Goal: Transaction & Acquisition: Purchase product/service

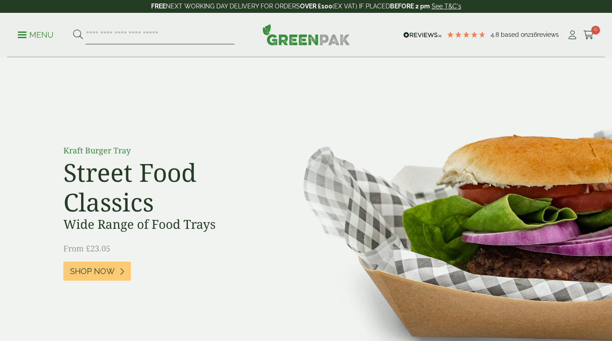
click at [125, 37] on input "search" at bounding box center [160, 35] width 149 height 19
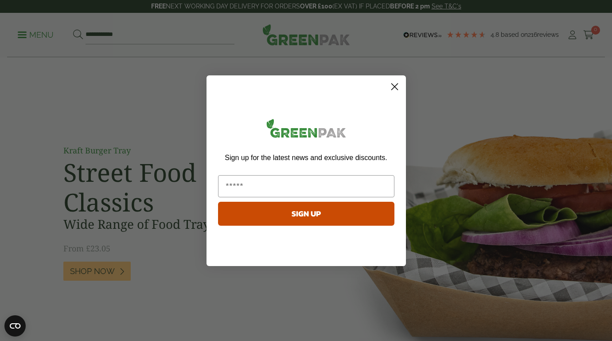
click at [394, 83] on circle "Close dialog" at bounding box center [394, 86] width 15 height 15
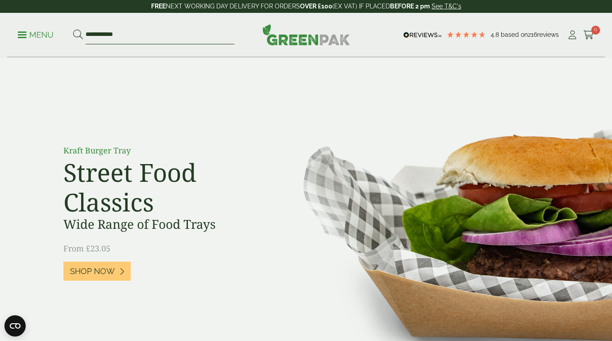
click at [112, 37] on input "**********" at bounding box center [160, 35] width 149 height 19
click at [119, 35] on input "**********" at bounding box center [160, 35] width 149 height 19
type input "**********"
click at [78, 35] on button at bounding box center [78, 35] width 10 height 12
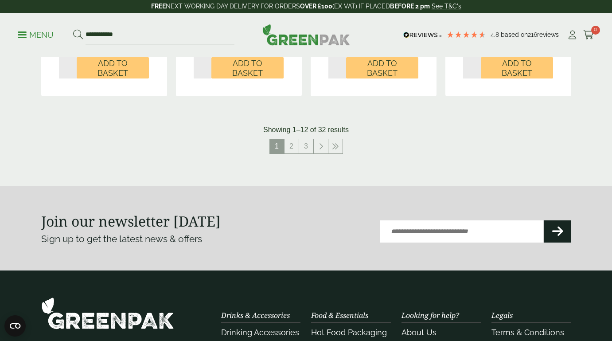
scroll to position [992, 0]
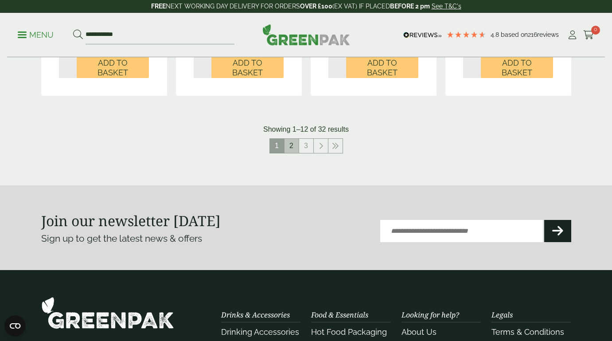
click at [293, 148] on link "2" at bounding box center [292, 146] width 14 height 14
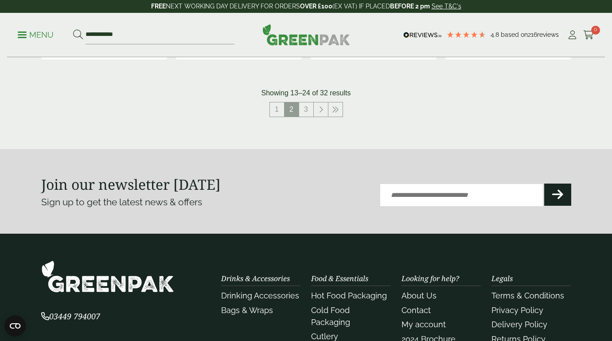
scroll to position [1038, 0]
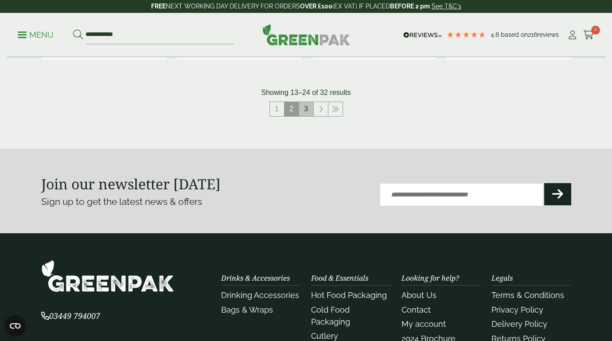
click at [306, 102] on link "3" at bounding box center [306, 109] width 14 height 14
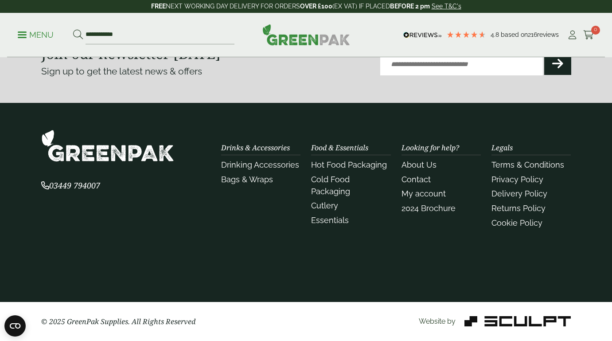
scroll to position [842, 0]
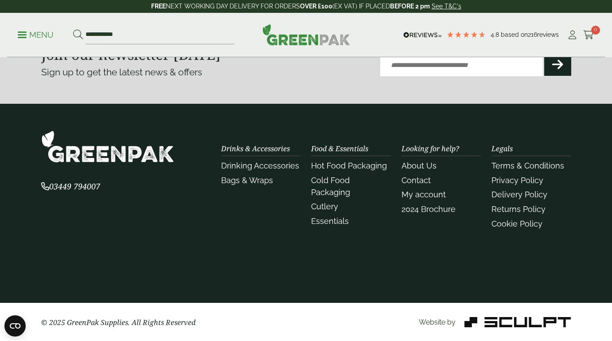
click at [335, 90] on section "Join our newsletter today Sign up to get the latest news & offers Email (Requir…" at bounding box center [306, 61] width 612 height 85
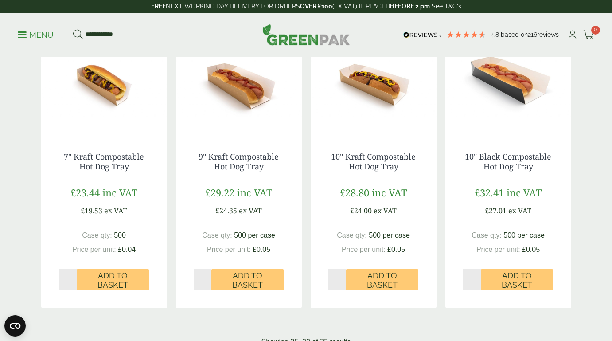
click at [41, 42] on ul "**********" at bounding box center [126, 35] width 217 height 19
click at [41, 39] on p "Menu" at bounding box center [36, 35] width 36 height 11
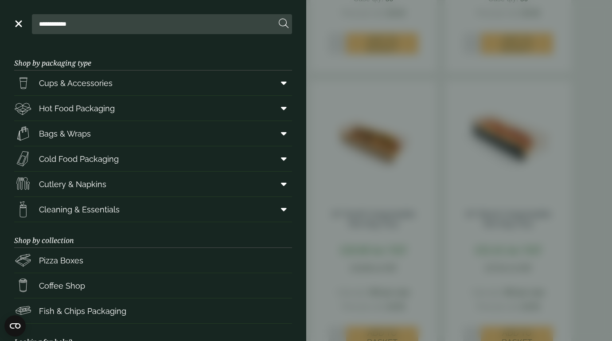
click at [352, 305] on aside "**********" at bounding box center [306, 170] width 612 height 341
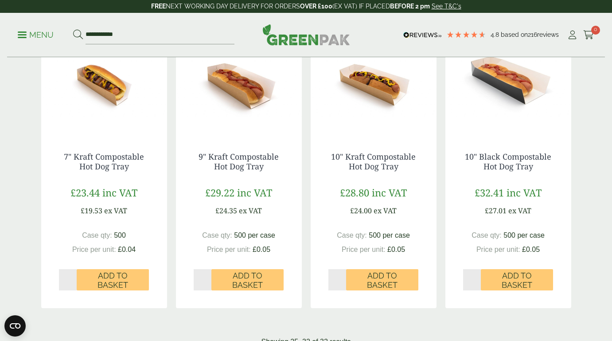
click at [48, 27] on ul "**********" at bounding box center [126, 35] width 217 height 19
click at [48, 28] on ul "**********" at bounding box center [126, 35] width 217 height 19
click at [43, 35] on p "Menu" at bounding box center [36, 35] width 36 height 11
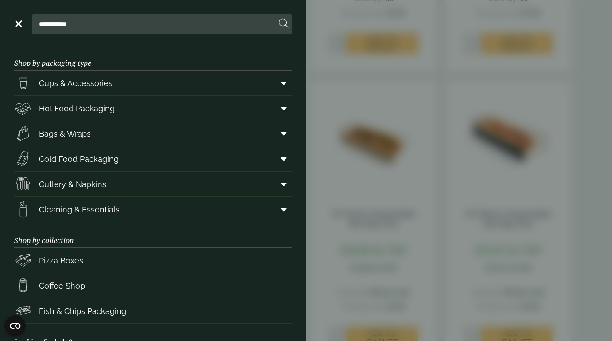
scroll to position [519, 0]
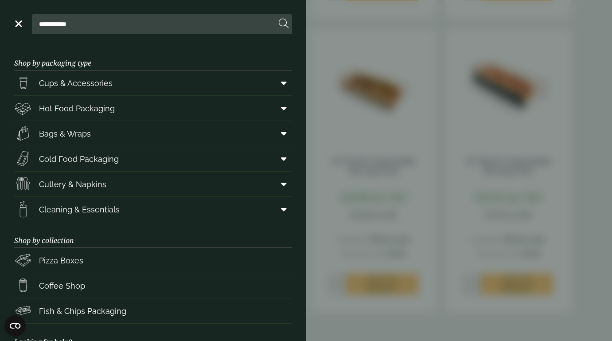
click at [43, 35] on aside "**********" at bounding box center [306, 170] width 612 height 341
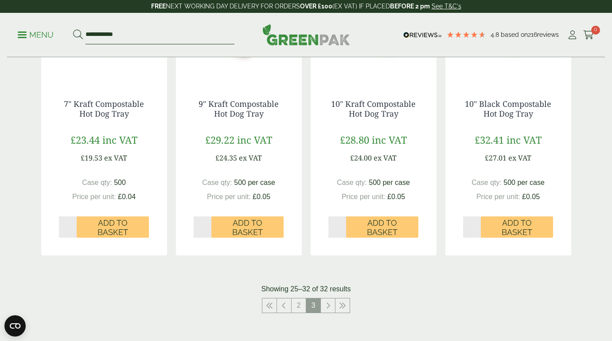
click at [121, 31] on input "**********" at bounding box center [160, 35] width 149 height 19
click at [128, 33] on input "**********" at bounding box center [160, 35] width 149 height 19
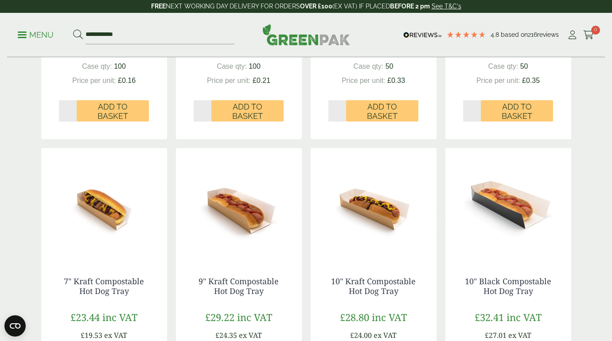
scroll to position [337, 0]
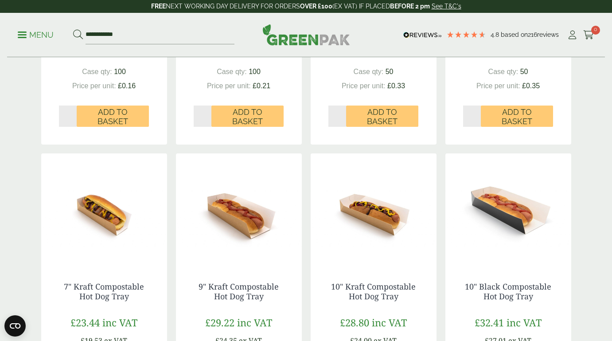
click at [28, 35] on p "Menu" at bounding box center [36, 35] width 36 height 11
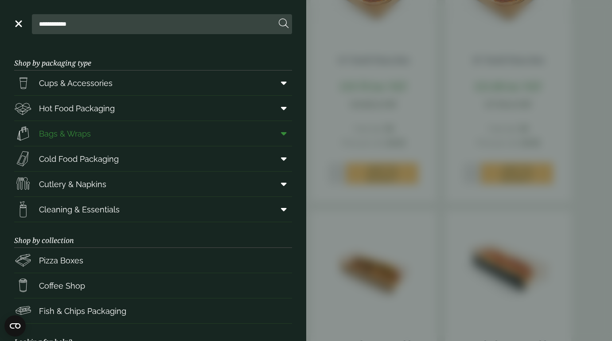
click at [46, 136] on span "Bags & Wraps" at bounding box center [65, 134] width 52 height 12
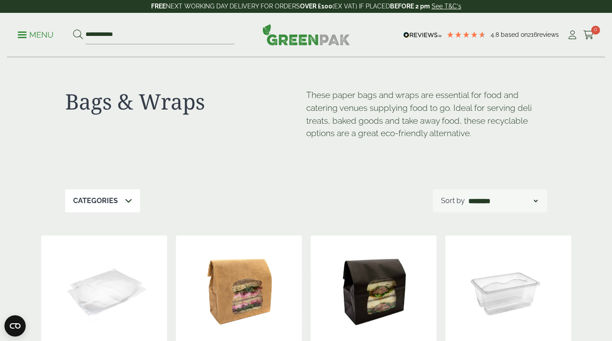
click at [205, 155] on div "Bags & Wraps These paper bags and wraps are essential for food and catering ven…" at bounding box center [306, 124] width 482 height 132
click at [47, 37] on p "Menu" at bounding box center [36, 35] width 36 height 11
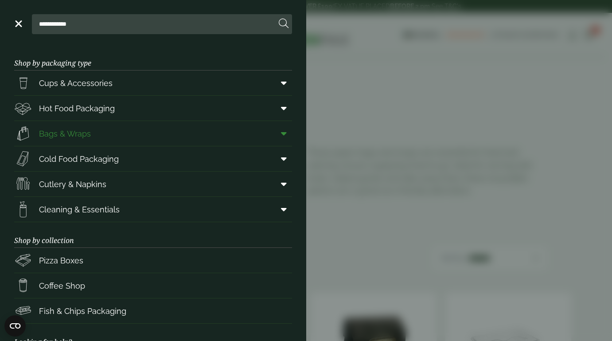
click at [284, 134] on icon at bounding box center [284, 133] width 6 height 9
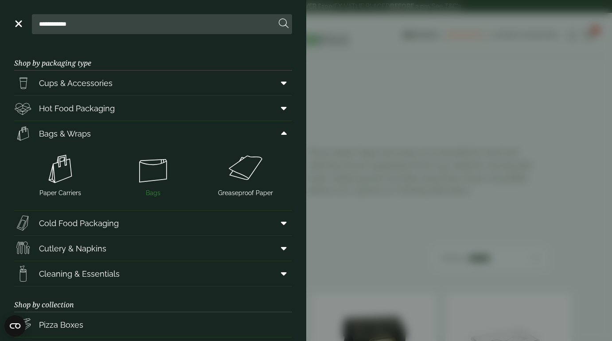
click at [152, 174] on img at bounding box center [153, 168] width 86 height 35
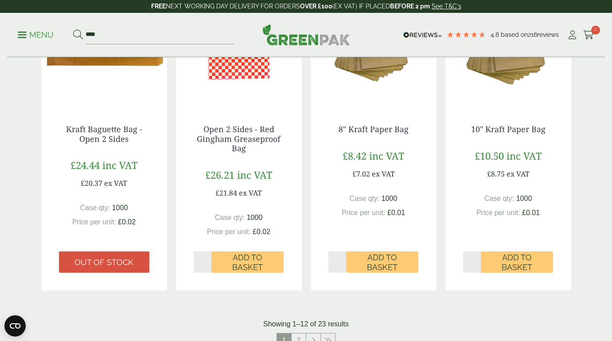
scroll to position [803, 0]
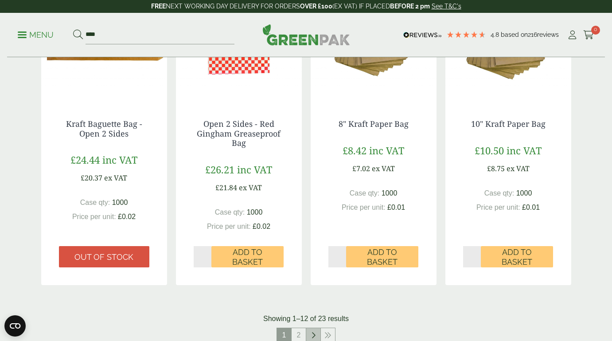
click at [316, 334] on link at bounding box center [313, 335] width 14 height 14
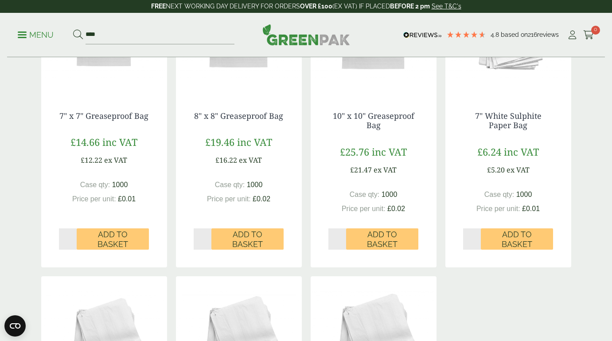
scroll to position [546, 0]
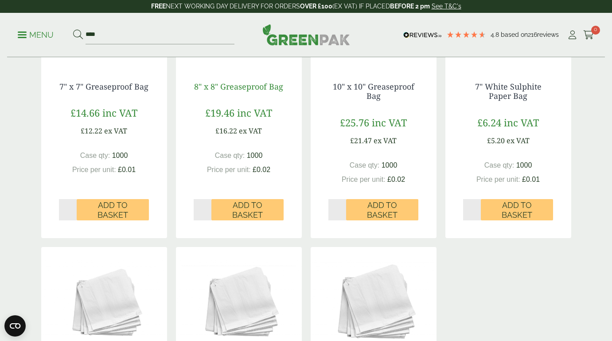
click at [248, 89] on link "8" x 8" Greaseproof Bag" at bounding box center [238, 86] width 89 height 11
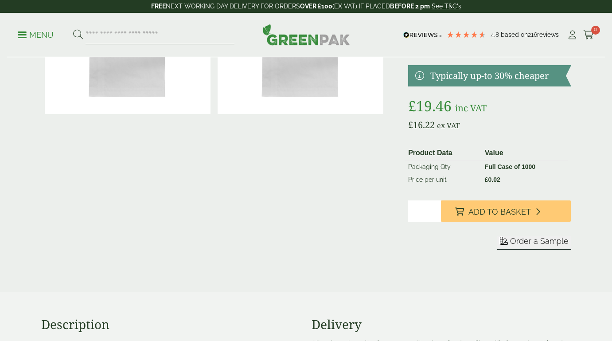
scroll to position [100, 0]
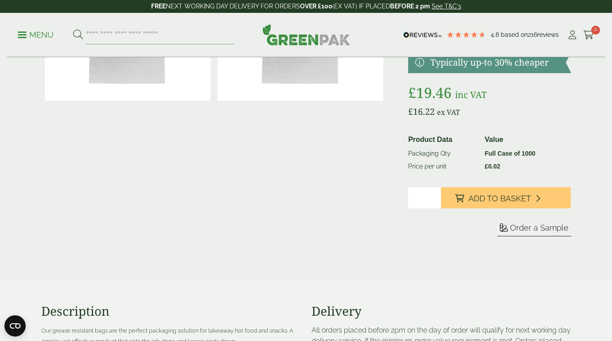
click at [511, 228] on span "Order a Sample" at bounding box center [539, 227] width 59 height 9
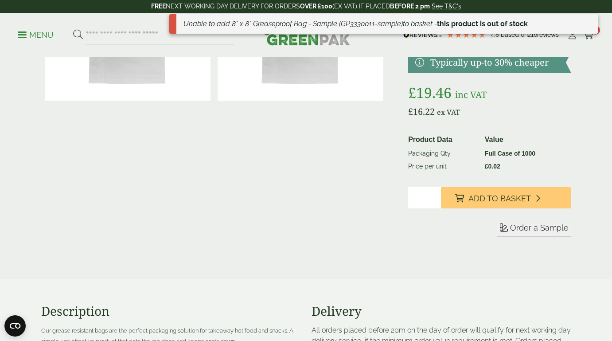
click at [507, 228] on icon at bounding box center [504, 227] width 8 height 8
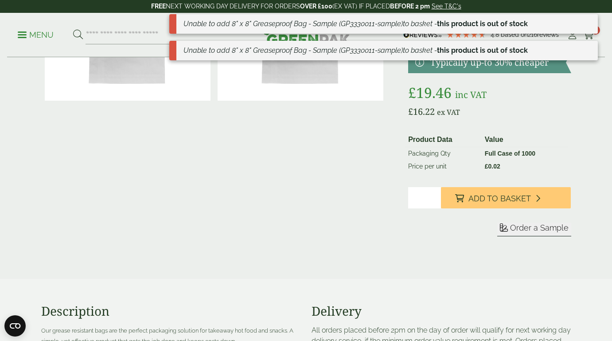
click at [323, 148] on div at bounding box center [214, 121] width 346 height 271
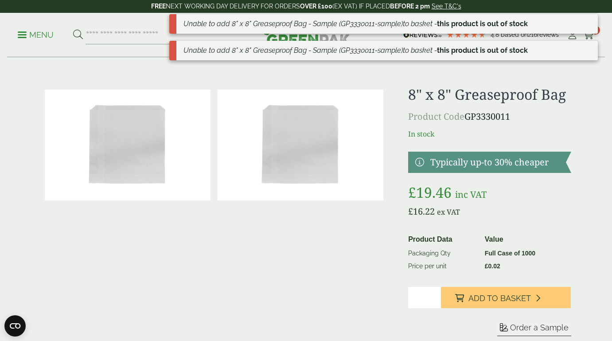
scroll to position [0, 0]
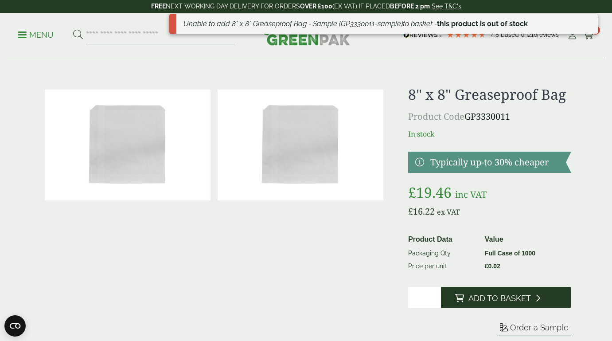
click at [479, 303] on button "Add to Basket" at bounding box center [506, 297] width 130 height 21
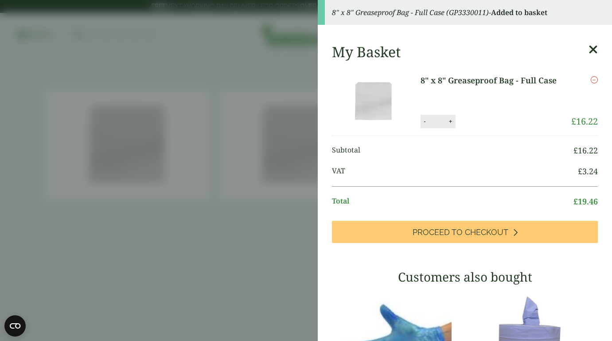
click at [591, 51] on icon at bounding box center [593, 49] width 9 height 12
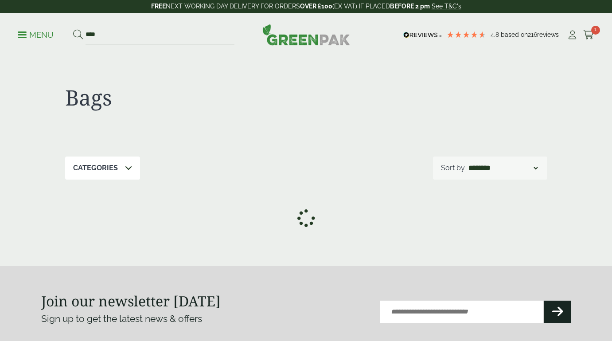
scroll to position [4, 0]
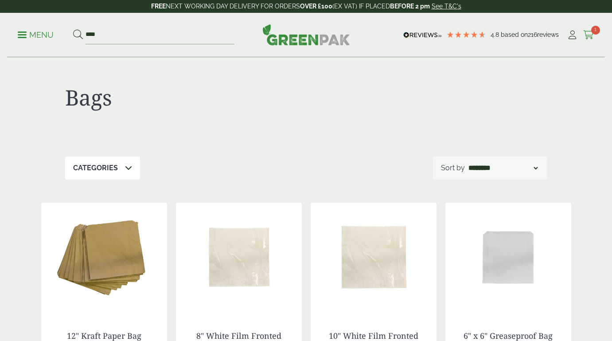
click at [590, 34] on icon at bounding box center [588, 35] width 11 height 9
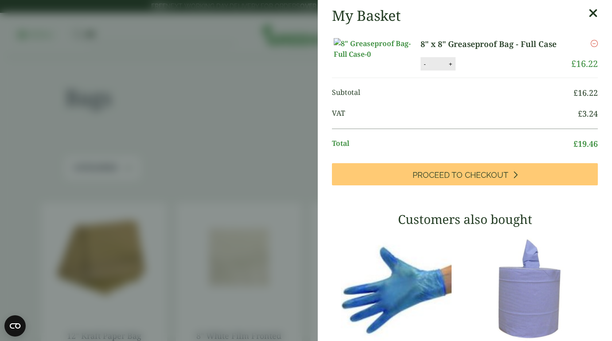
click at [424, 68] on button "-" at bounding box center [424, 64] width 7 height 8
click at [480, 71] on button "Update" at bounding box center [479, 64] width 44 height 13
click at [425, 68] on button "-" at bounding box center [424, 64] width 7 height 8
click at [474, 71] on button "Update" at bounding box center [479, 64] width 44 height 13
type input "*"
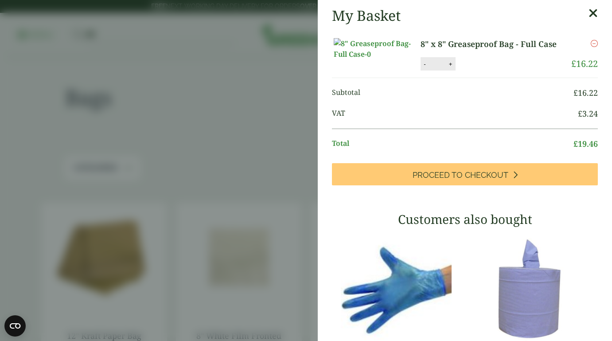
click at [593, 45] on icon "Remove this item" at bounding box center [594, 43] width 7 height 7
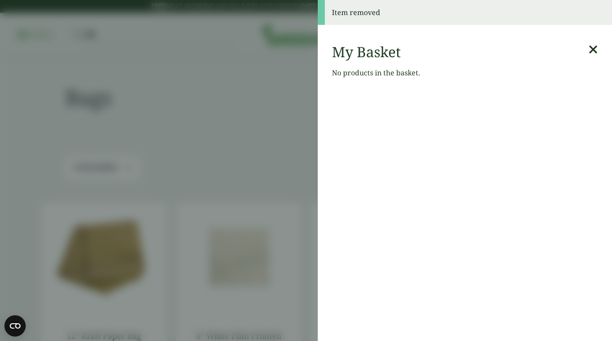
click at [595, 48] on icon at bounding box center [593, 49] width 9 height 12
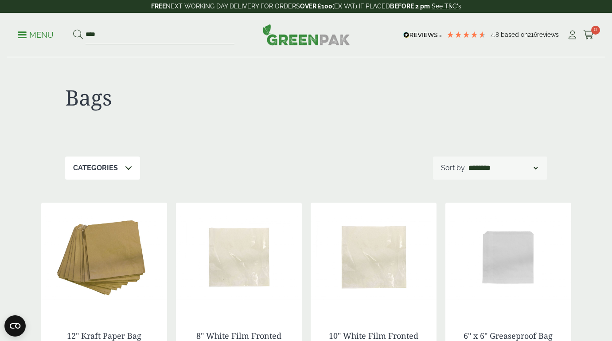
click at [344, 90] on div at bounding box center [426, 103] width 241 height 36
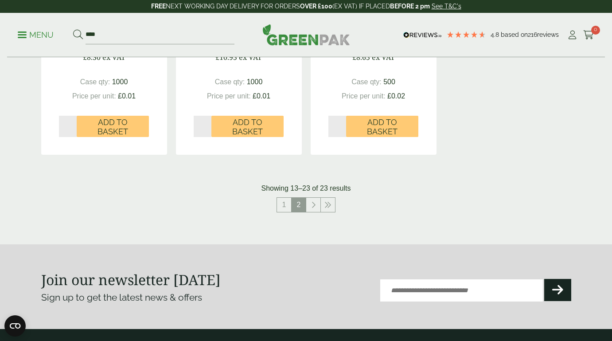
scroll to position [928, 0]
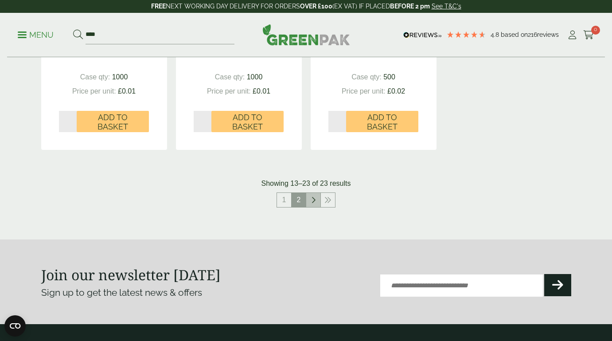
click at [313, 200] on icon at bounding box center [313, 199] width 4 height 7
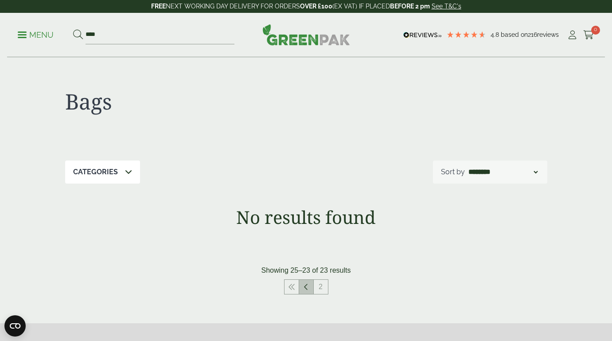
click at [311, 289] on link at bounding box center [306, 287] width 14 height 14
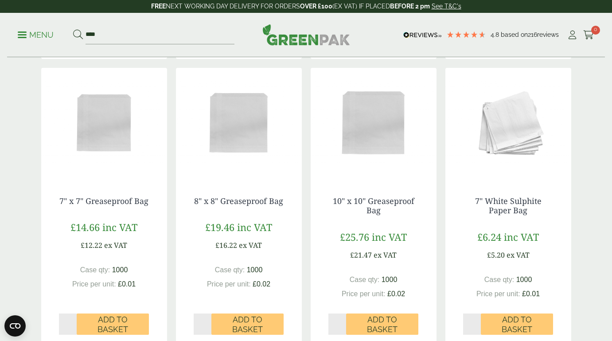
scroll to position [448, 0]
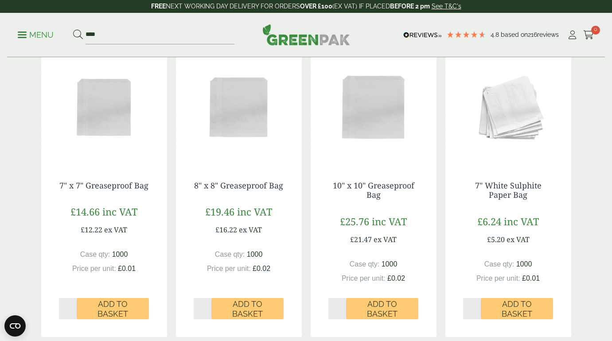
click at [208, 305] on input "*" at bounding box center [203, 308] width 18 height 21
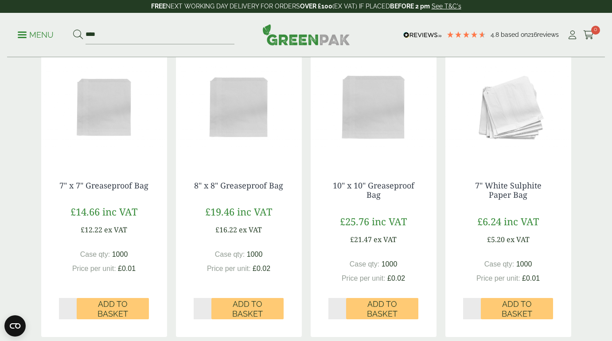
click at [208, 305] on input "*" at bounding box center [203, 308] width 18 height 21
type input "**"
click at [208, 305] on input "**" at bounding box center [203, 308] width 18 height 21
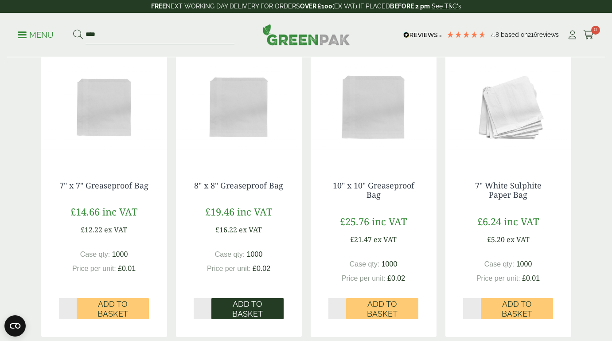
click at [235, 309] on span "Add to Basket" at bounding box center [248, 308] width 60 height 19
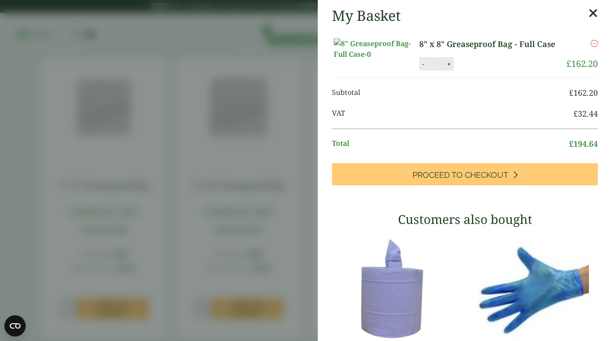
click at [424, 68] on button "-" at bounding box center [423, 64] width 7 height 8
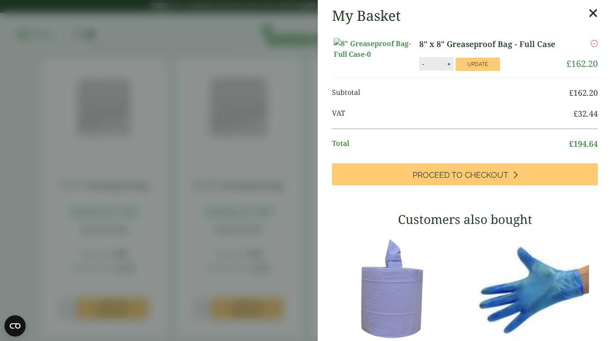
click at [424, 68] on button "-" at bounding box center [423, 64] width 7 height 8
type input "*"
click at [488, 71] on button "Update" at bounding box center [478, 64] width 44 height 13
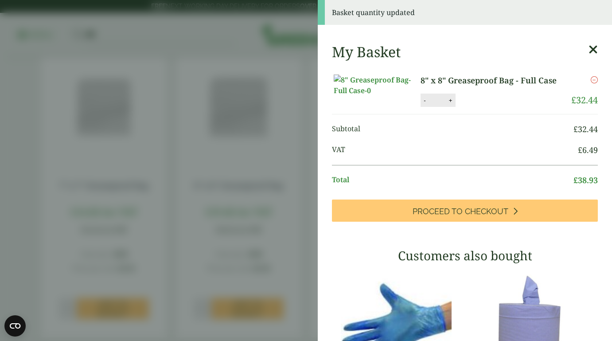
click at [591, 50] on icon at bounding box center [593, 49] width 9 height 12
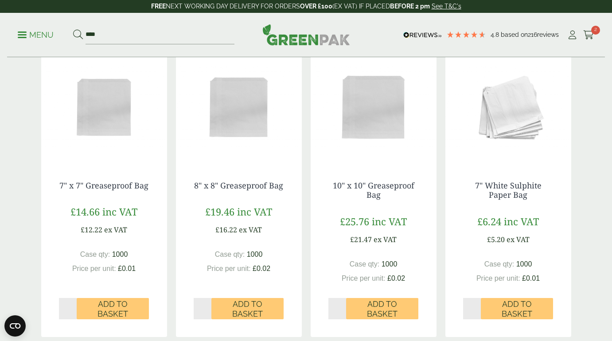
click at [583, 72] on div "Bags Categories Bags (23) Bags & Wraps (23) Film Fronted Bags (2) Greaseproof B…" at bounding box center [306, 150] width 612 height 1081
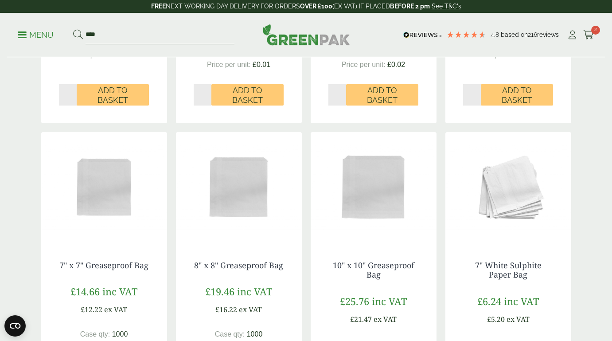
scroll to position [375, 0]
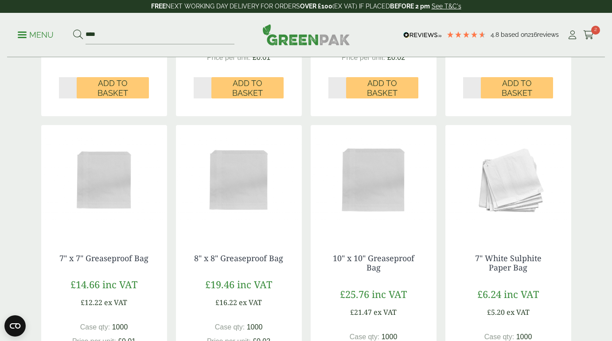
click at [39, 33] on p "Menu" at bounding box center [36, 35] width 36 height 11
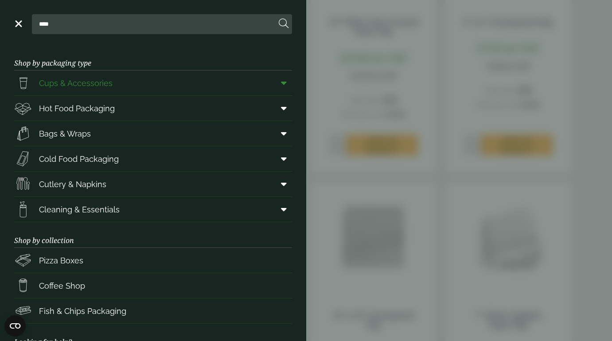
click at [284, 84] on icon at bounding box center [284, 82] width 6 height 9
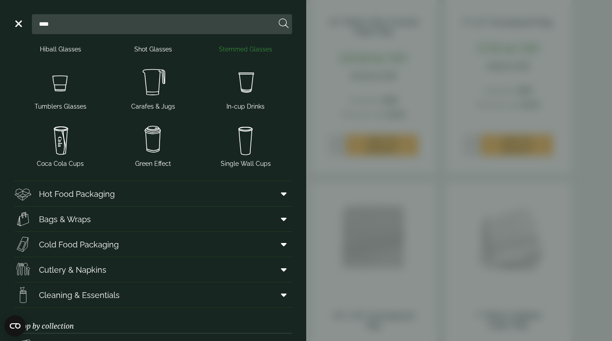
scroll to position [151, 0]
click at [283, 247] on icon at bounding box center [284, 243] width 6 height 9
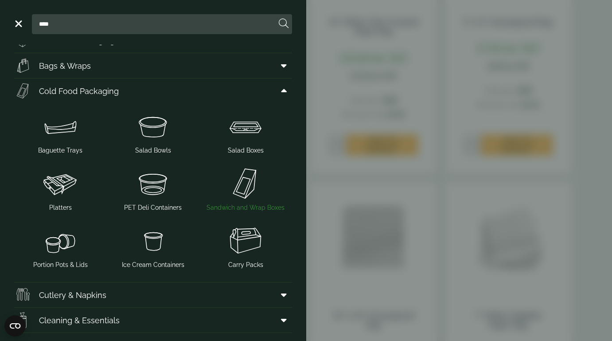
scroll to position [312, 0]
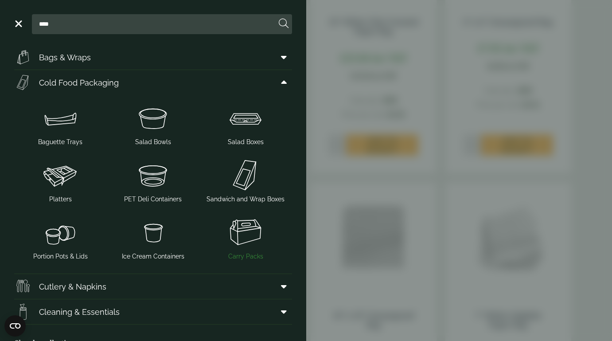
click at [249, 250] on img at bounding box center [246, 232] width 86 height 35
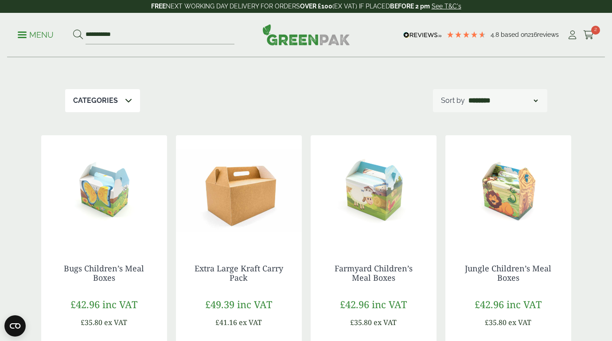
scroll to position [71, 0]
click at [42, 39] on p "Menu" at bounding box center [36, 35] width 36 height 11
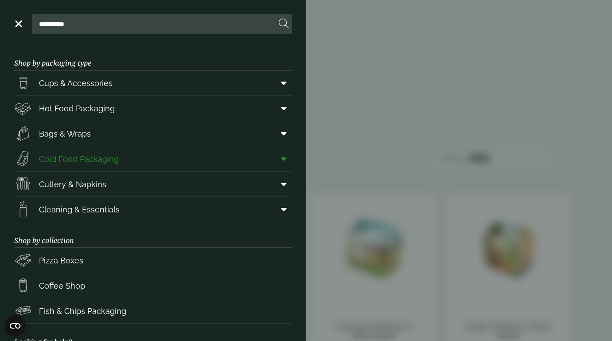
click at [74, 154] on span "Cold Food Packaging" at bounding box center [79, 159] width 80 height 12
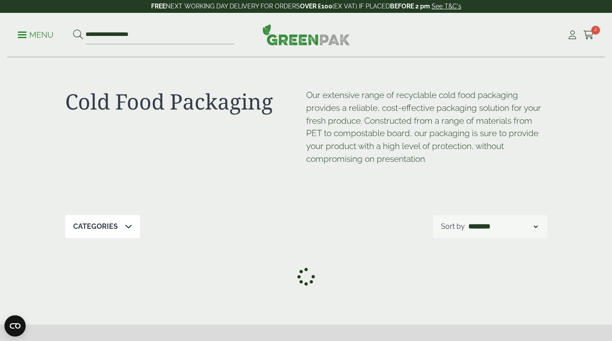
click at [31, 31] on p "Menu" at bounding box center [36, 35] width 36 height 11
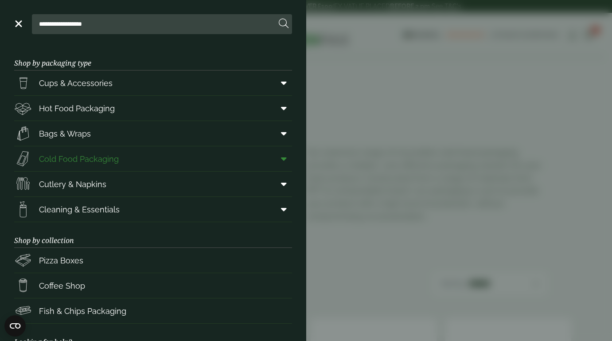
click at [285, 157] on icon at bounding box center [284, 158] width 6 height 9
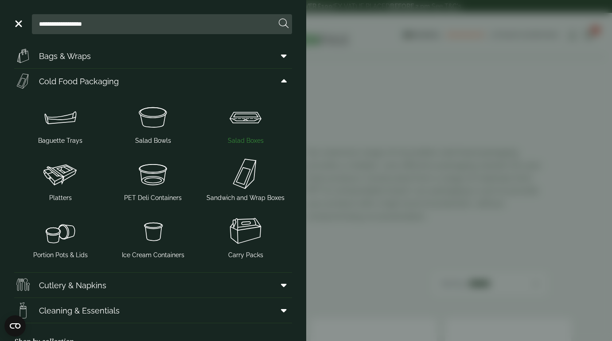
scroll to position [81, 0]
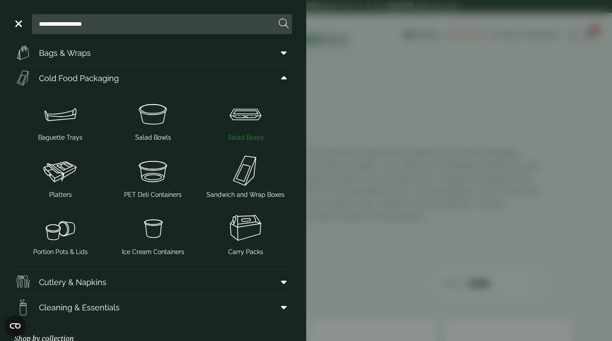
click at [242, 133] on span "Salad Boxes" at bounding box center [246, 137] width 36 height 9
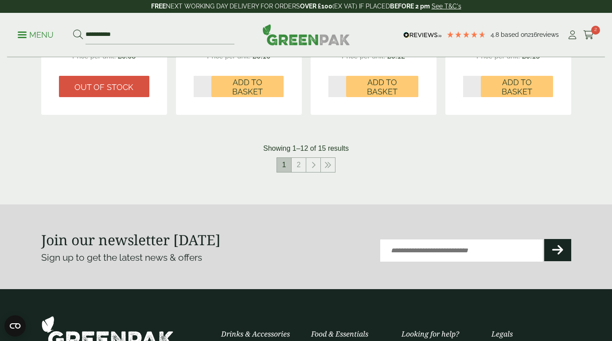
scroll to position [1004, 0]
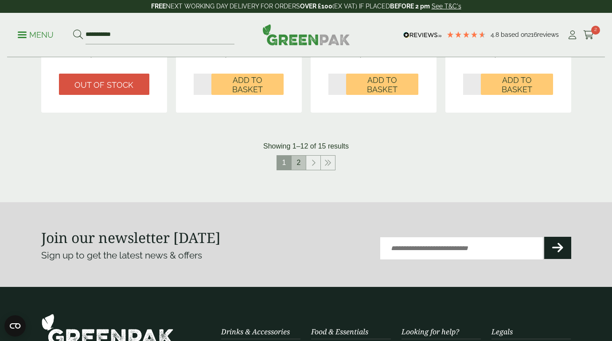
click at [301, 160] on link "2" at bounding box center [299, 163] width 14 height 14
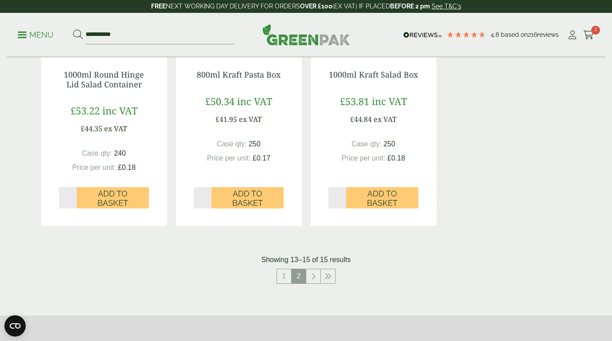
scroll to position [295, 0]
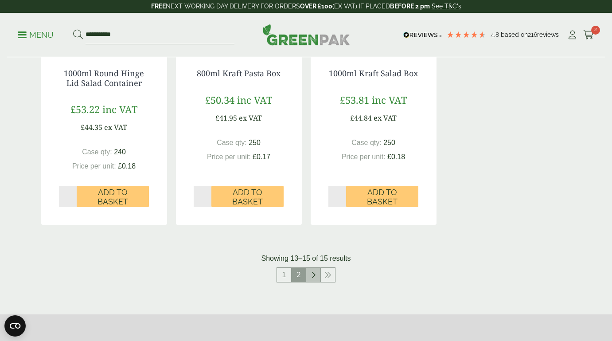
click at [313, 271] on icon at bounding box center [313, 274] width 4 height 7
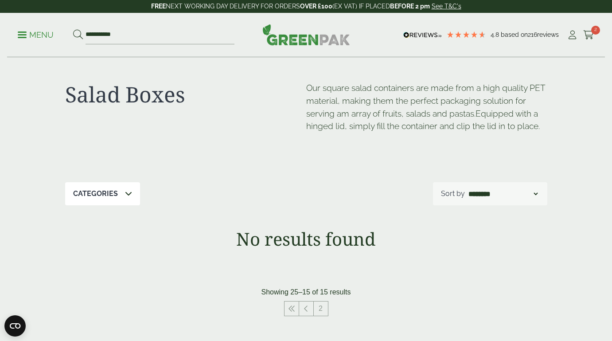
scroll to position [4, 0]
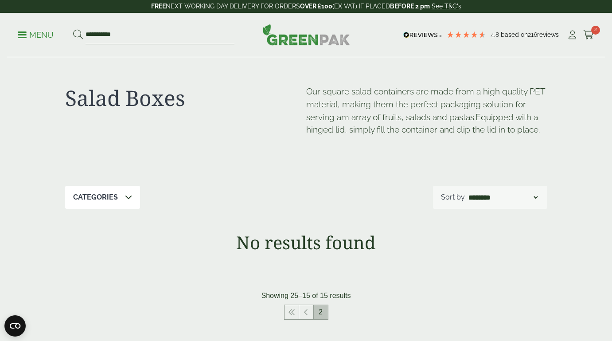
click at [324, 311] on link "2" at bounding box center [321, 312] width 14 height 14
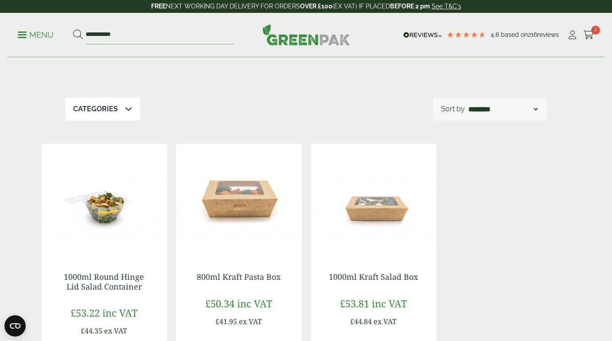
scroll to position [95, 0]
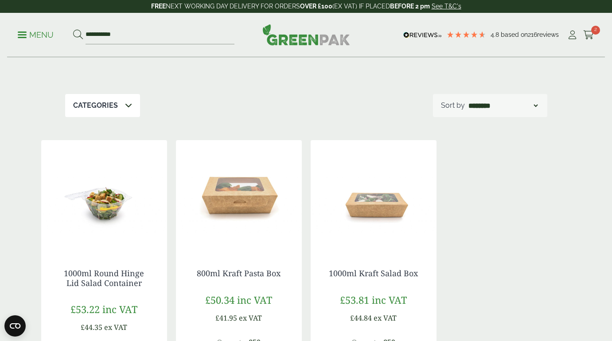
click at [254, 195] on img at bounding box center [239, 195] width 126 height 111
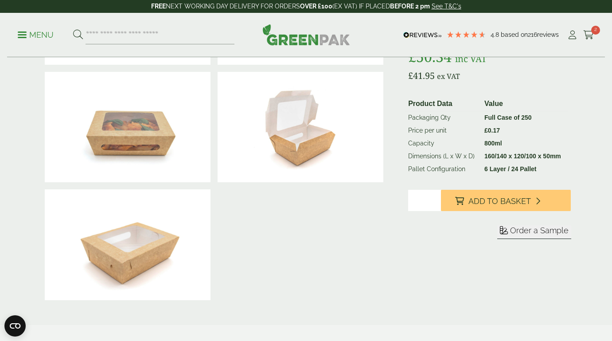
scroll to position [151, 0]
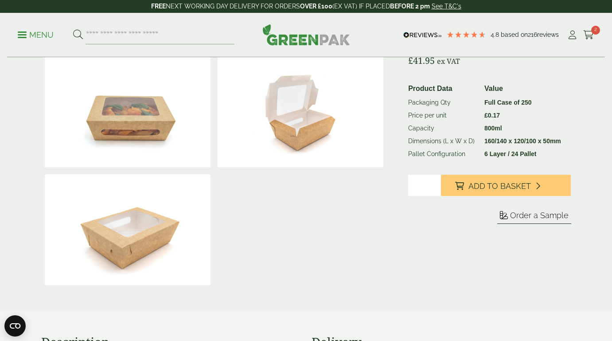
click at [146, 230] on img at bounding box center [128, 229] width 166 height 111
click at [165, 128] on img at bounding box center [128, 112] width 166 height 111
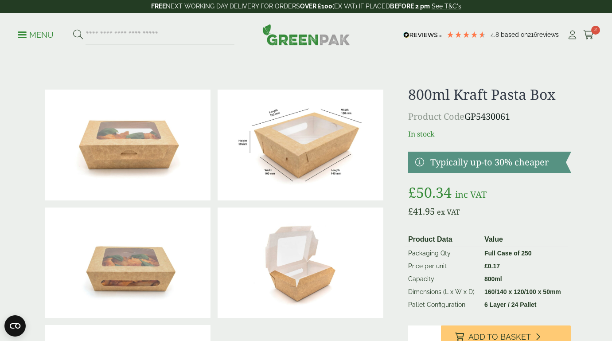
scroll to position [0, 0]
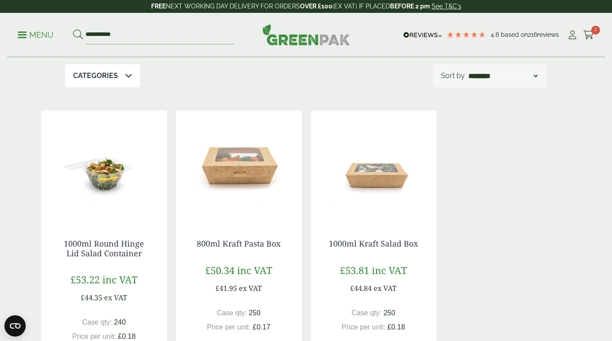
scroll to position [130, 0]
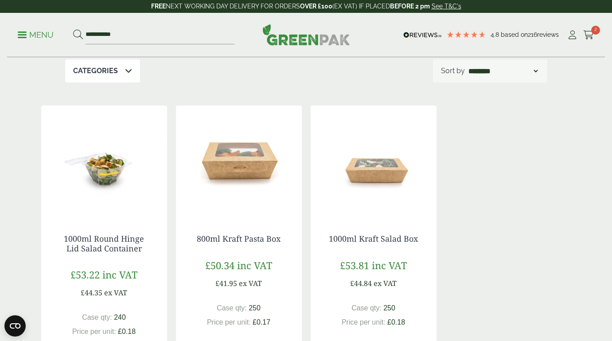
click at [29, 37] on p "Menu" at bounding box center [36, 35] width 36 height 11
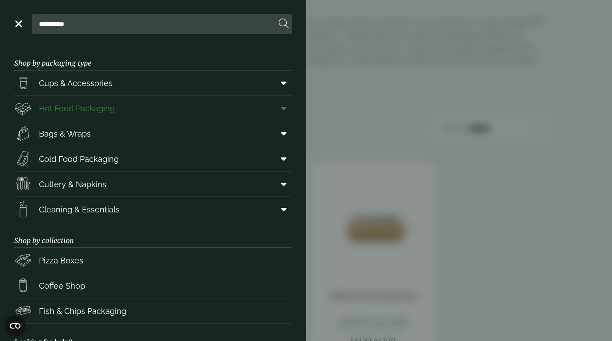
click at [286, 112] on icon at bounding box center [284, 108] width 6 height 9
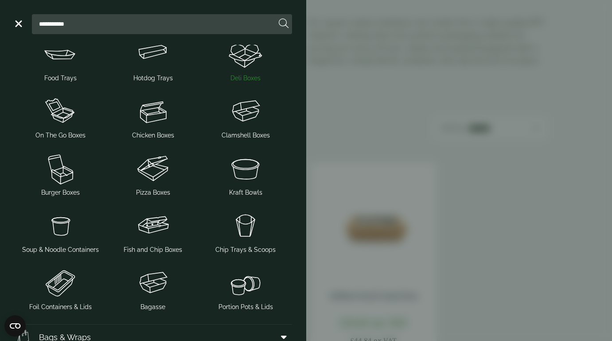
scroll to position [109, 0]
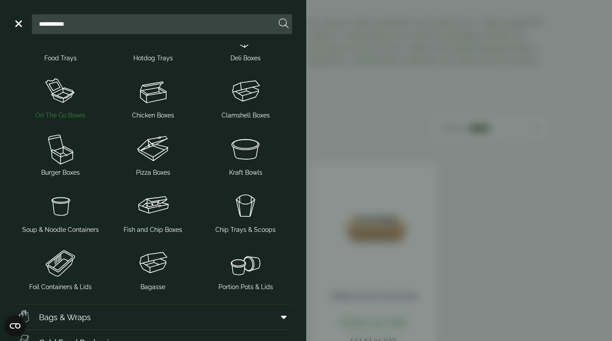
click at [59, 97] on img at bounding box center [61, 91] width 86 height 35
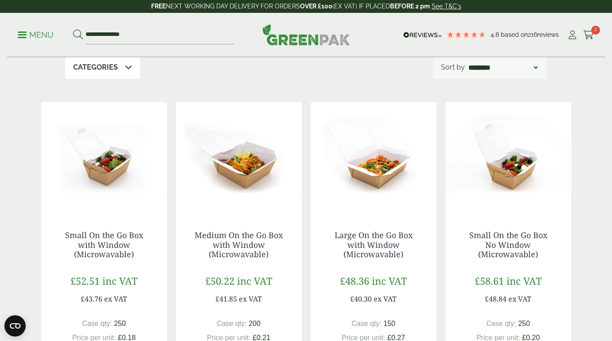
scroll to position [133, 0]
click at [230, 176] on img at bounding box center [239, 157] width 126 height 111
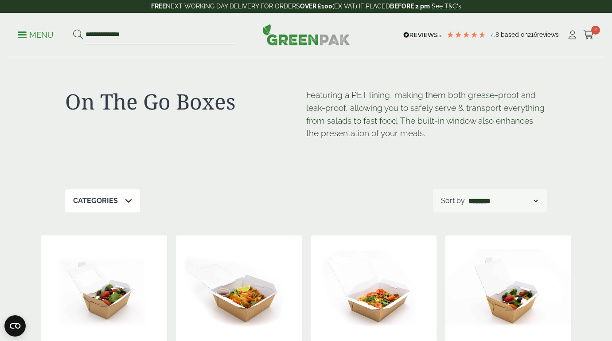
scroll to position [0, 0]
click at [31, 36] on p "Menu" at bounding box center [36, 35] width 36 height 11
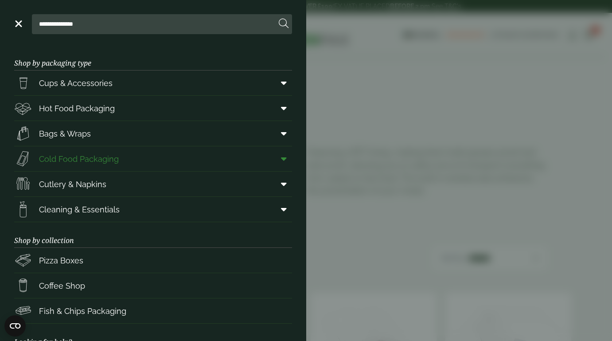
click at [289, 162] on span at bounding box center [282, 158] width 20 height 17
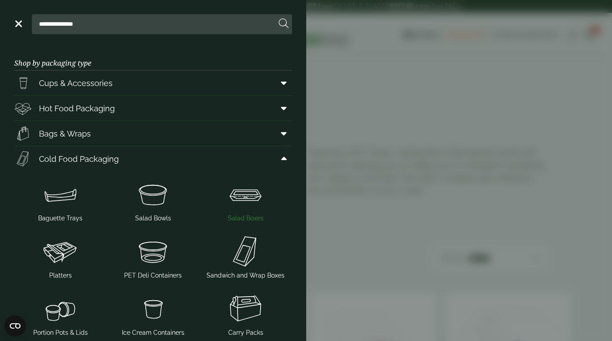
click at [249, 201] on img at bounding box center [246, 193] width 86 height 35
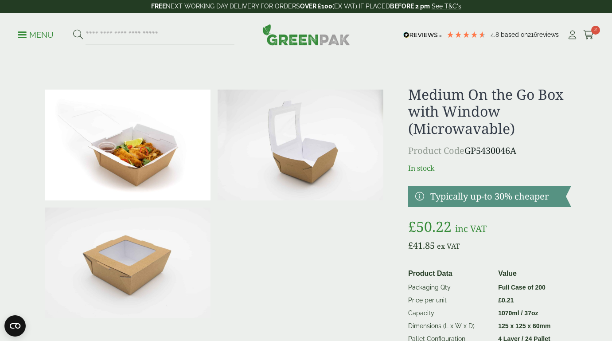
click at [308, 157] on img at bounding box center [301, 145] width 166 height 111
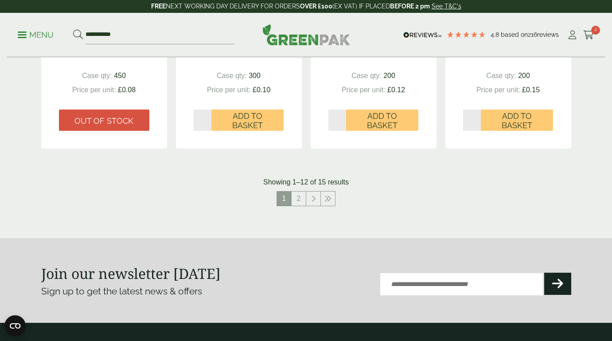
scroll to position [990, 0]
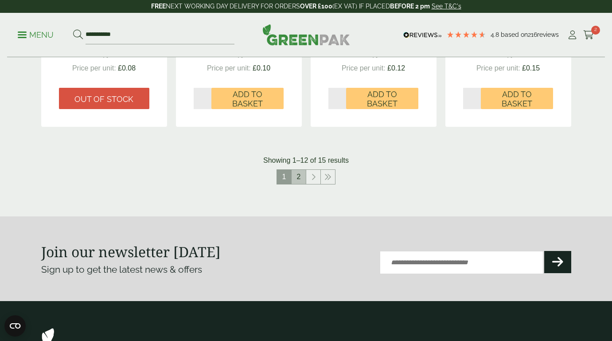
click at [296, 179] on link "2" at bounding box center [299, 177] width 14 height 14
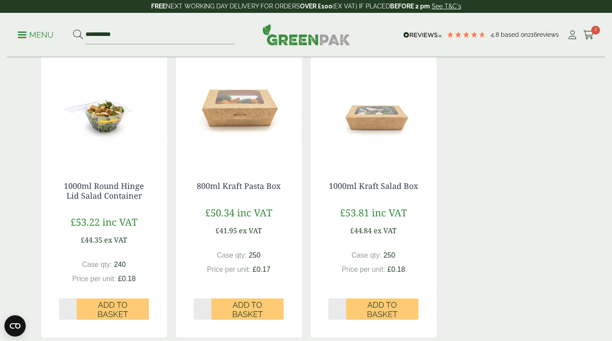
scroll to position [190, 0]
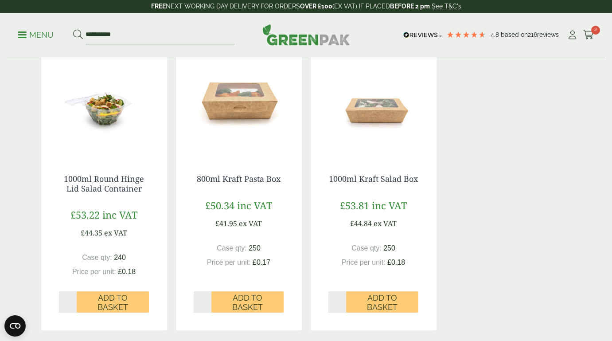
click at [238, 104] on img at bounding box center [239, 101] width 126 height 111
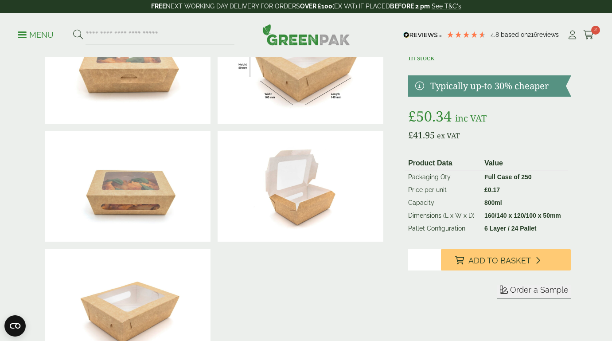
scroll to position [77, 0]
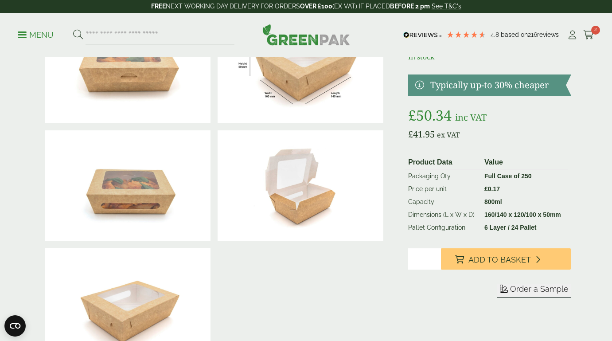
click at [143, 177] on img at bounding box center [128, 185] width 166 height 111
click at [183, 101] on img at bounding box center [128, 67] width 166 height 111
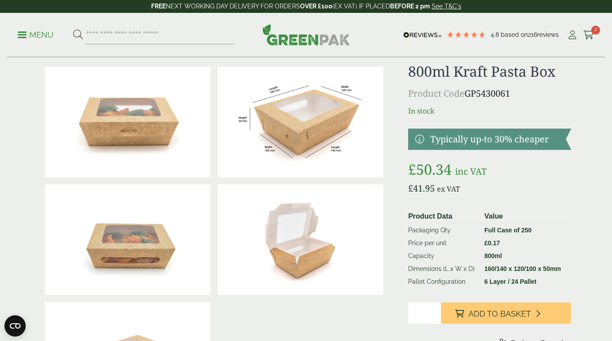
scroll to position [19, 0]
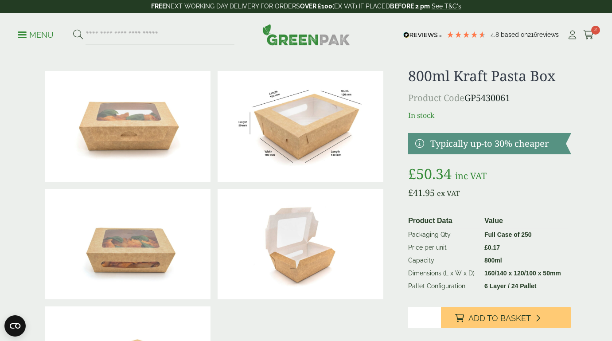
click at [324, 258] on img at bounding box center [301, 244] width 166 height 111
click at [293, 126] on img at bounding box center [301, 126] width 166 height 111
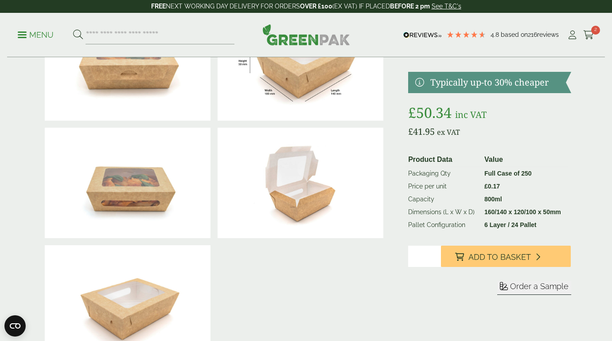
scroll to position [80, 0]
click at [515, 290] on span "Order a Sample" at bounding box center [539, 285] width 59 height 9
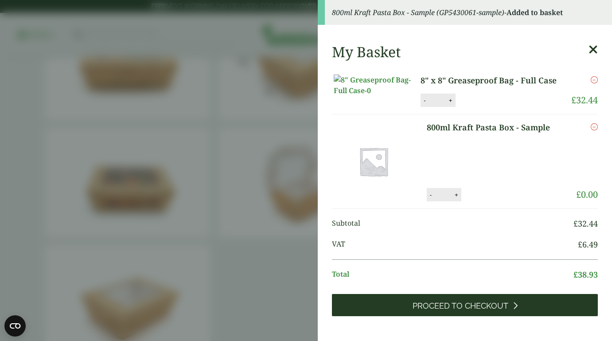
click at [489, 311] on span "Proceed to Checkout" at bounding box center [461, 306] width 96 height 10
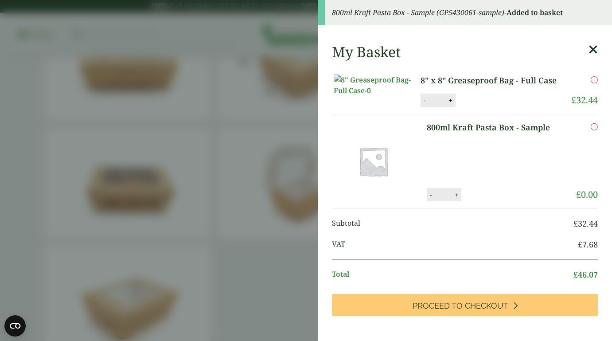
click at [590, 48] on icon at bounding box center [593, 49] width 9 height 12
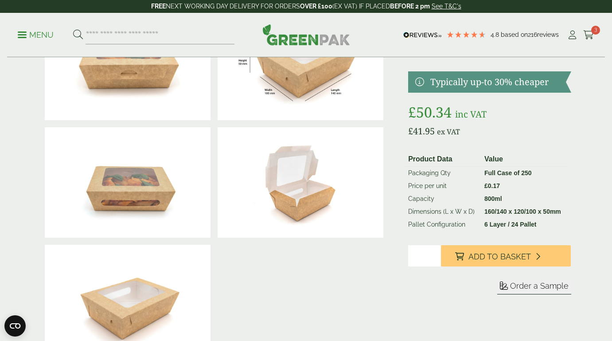
click at [47, 30] on p "Menu" at bounding box center [36, 35] width 36 height 11
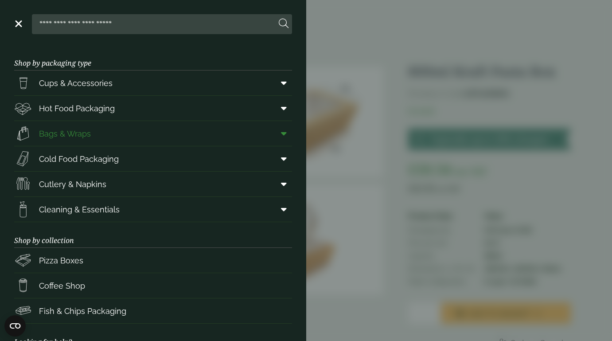
click at [286, 133] on icon at bounding box center [284, 133] width 6 height 9
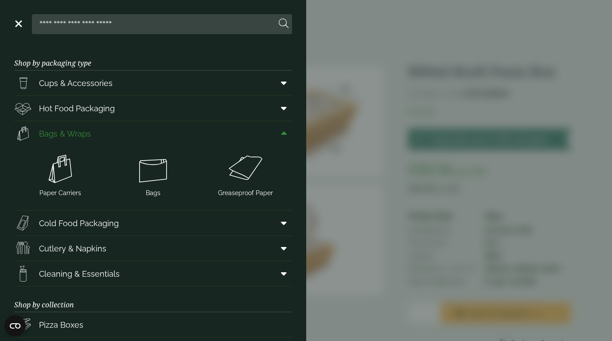
click at [281, 134] on icon at bounding box center [284, 133] width 6 height 9
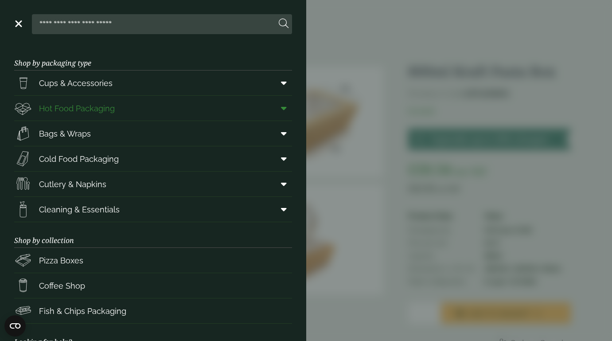
click at [284, 105] on icon at bounding box center [284, 108] width 6 height 9
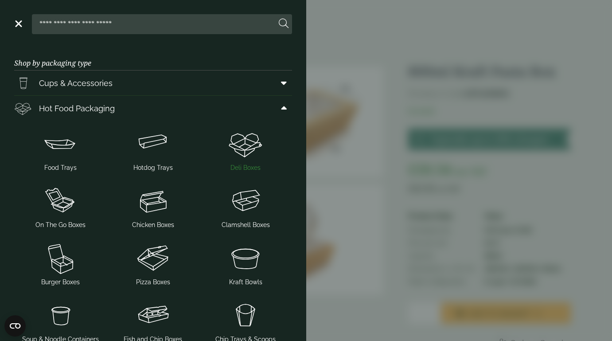
click at [248, 148] on img at bounding box center [246, 143] width 86 height 35
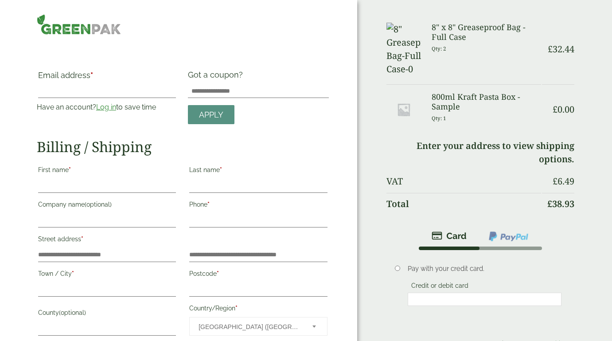
click at [316, 165] on label "Last name *" at bounding box center [258, 171] width 138 height 15
click at [316, 179] on input "Last name *" at bounding box center [258, 186] width 138 height 14
click at [53, 186] on input "First name *" at bounding box center [107, 186] width 138 height 14
type input "*****"
click at [217, 191] on input "Last name *" at bounding box center [258, 186] width 138 height 14
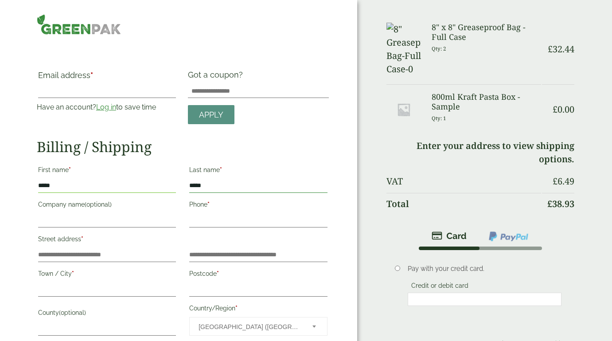
type input "*****"
type input "**********"
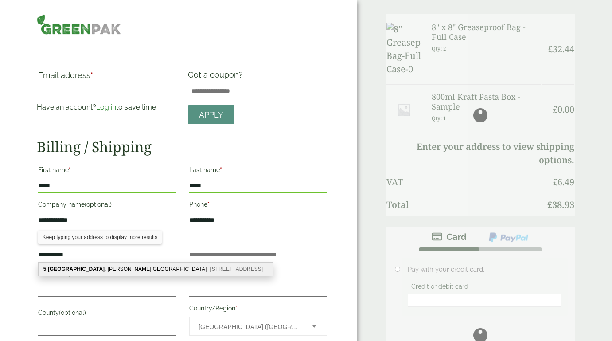
click at [121, 266] on div "5 Beanwood Park , Codrington Road Westerleigh, Bristol, BS37 8RG" at bounding box center [156, 268] width 234 height 13
type input "**********"
type input "*******"
type input "********"
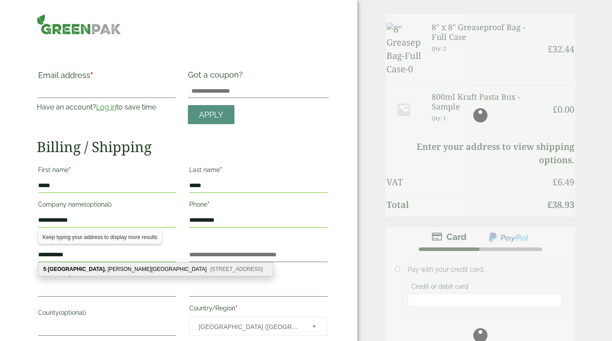
type input "**********"
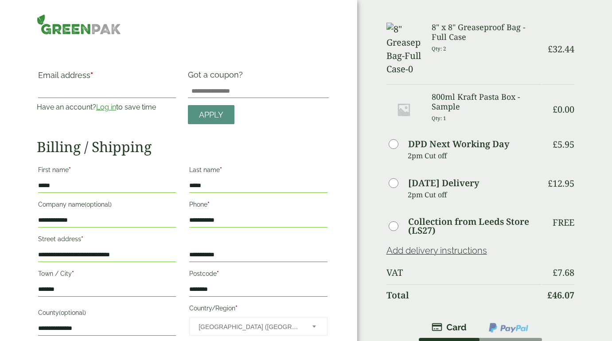
click at [252, 268] on label "Postcode *" at bounding box center [258, 274] width 138 height 15
click at [252, 282] on input "********" at bounding box center [258, 289] width 138 height 14
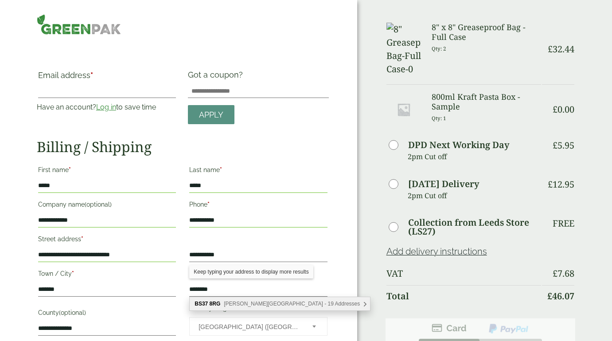
click at [344, 220] on div "— OR — Email address * Have an account? Log in to save time Username or email a…" at bounding box center [178, 285] width 357 height 570
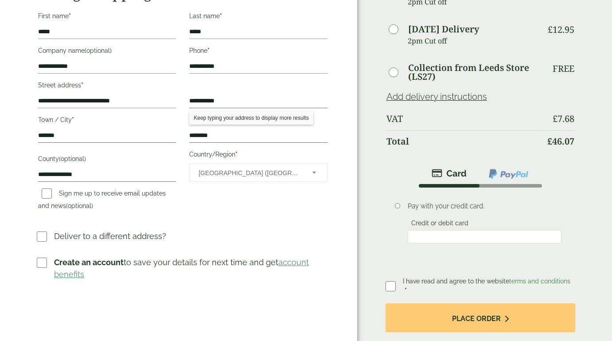
scroll to position [155, 0]
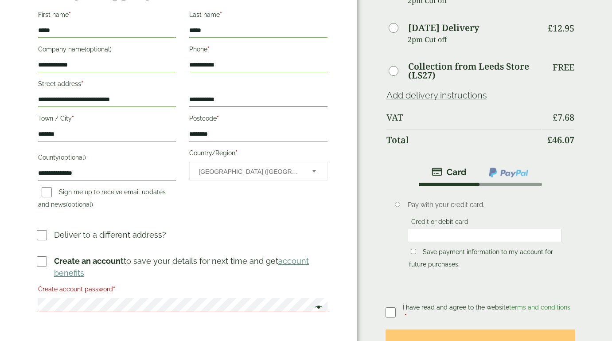
click at [64, 305] on div "Email address * Have an account? Log in to save time Username or email address …" at bounding box center [183, 115] width 292 height 401
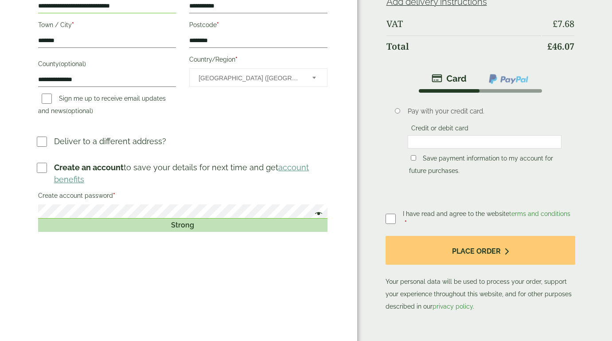
scroll to position [254, 0]
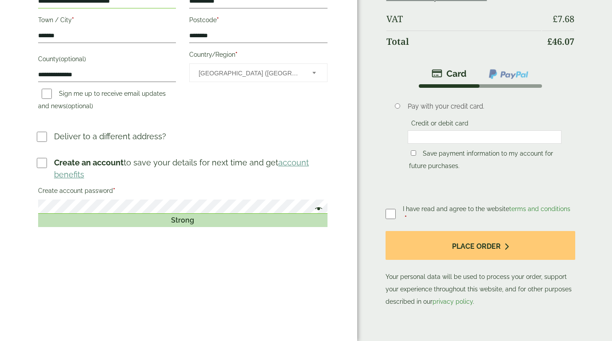
click at [318, 209] on span at bounding box center [317, 209] width 12 height 11
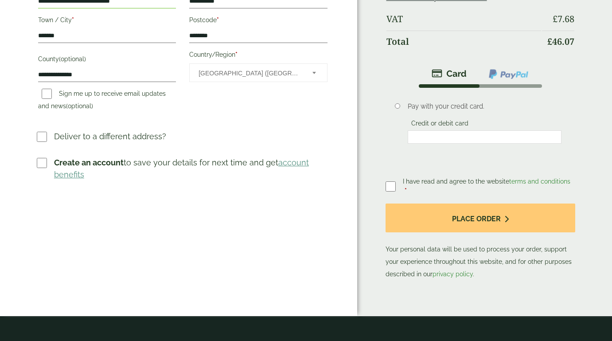
click at [177, 138] on h3 "Deliver to a different address?" at bounding box center [183, 139] width 292 height 19
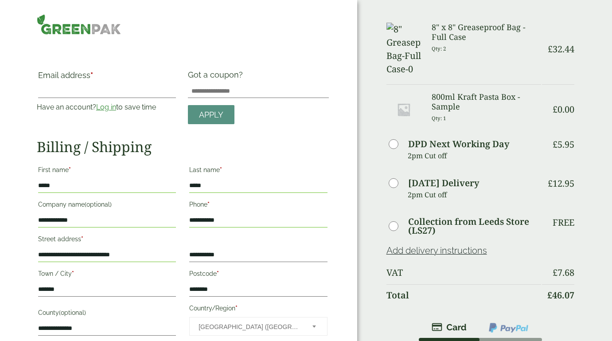
scroll to position [0, 0]
type input "**********"
click at [268, 134] on div "**********" at bounding box center [183, 253] width 292 height 367
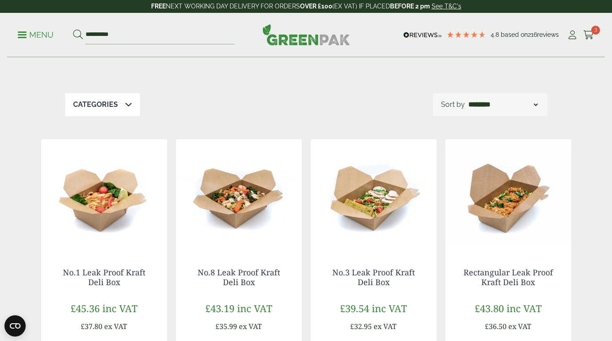
scroll to position [107, 0]
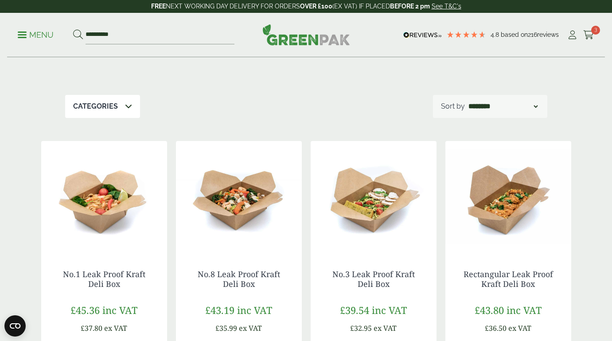
click at [42, 34] on p "Menu" at bounding box center [36, 35] width 36 height 11
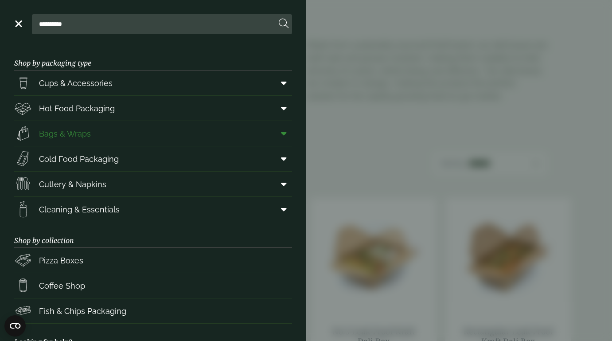
click at [284, 135] on icon at bounding box center [284, 133] width 6 height 9
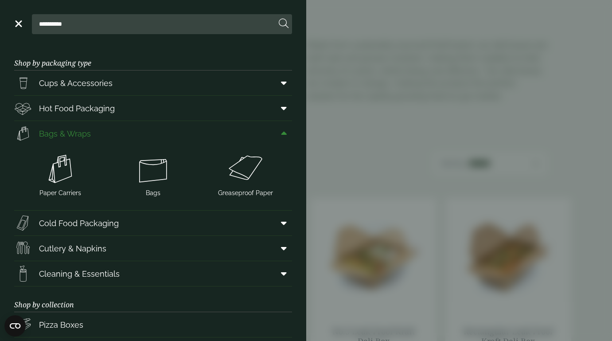
click at [284, 135] on icon at bounding box center [284, 133] width 6 height 9
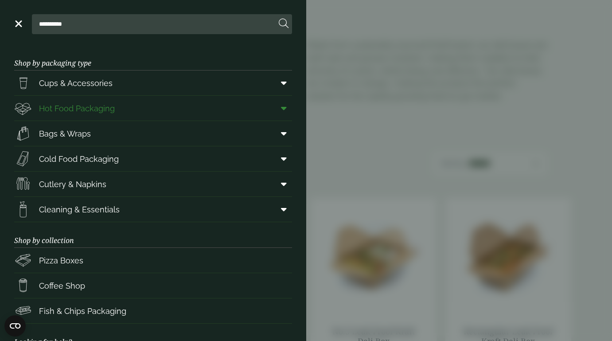
click at [286, 108] on icon at bounding box center [284, 108] width 6 height 9
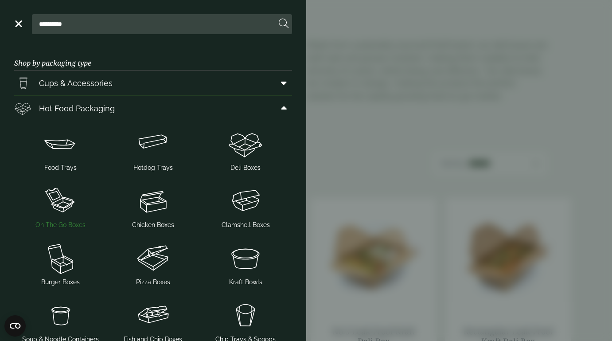
click at [59, 201] on img at bounding box center [61, 200] width 86 height 35
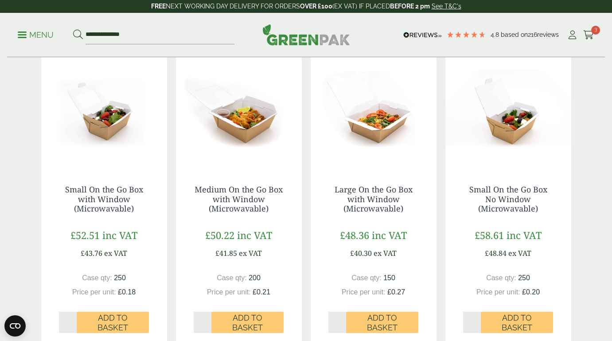
scroll to position [128, 0]
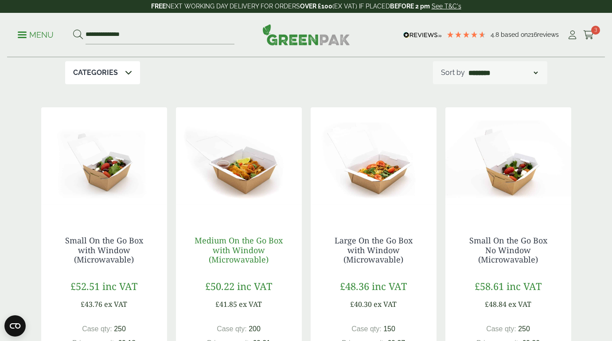
click at [236, 250] on link "Medium On the Go Box with Window (Microwavable)" at bounding box center [239, 250] width 88 height 30
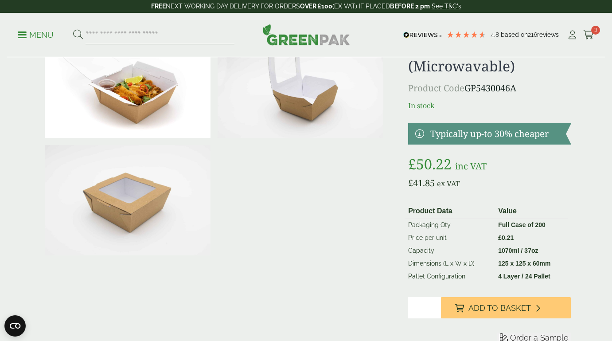
scroll to position [130, 0]
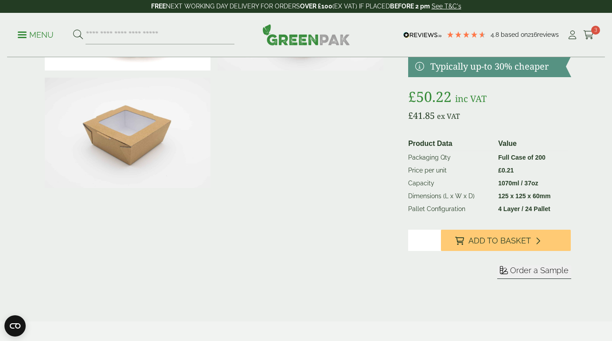
click at [515, 270] on span "Order a Sample" at bounding box center [539, 269] width 59 height 9
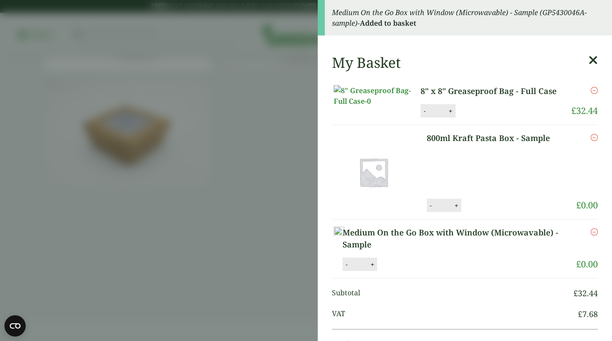
click at [212, 194] on aside "Medium On the Go Box with Window (Microwavable) - Sample (GP5430046A-sample) - …" at bounding box center [306, 170] width 612 height 341
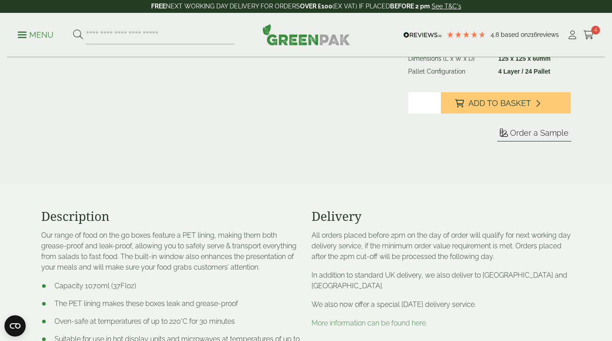
scroll to position [269, 0]
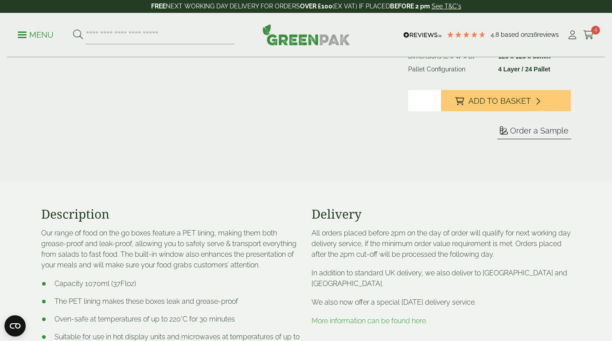
click at [37, 31] on p "Menu" at bounding box center [36, 35] width 36 height 11
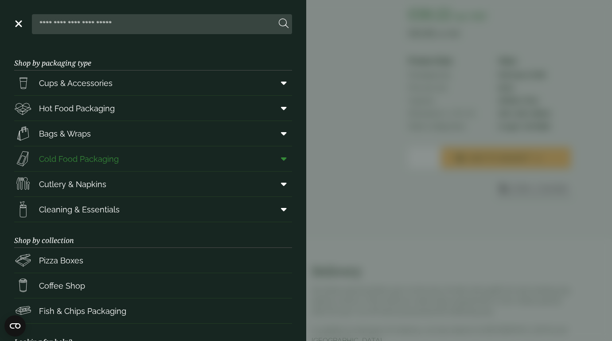
click at [286, 155] on icon at bounding box center [284, 158] width 6 height 9
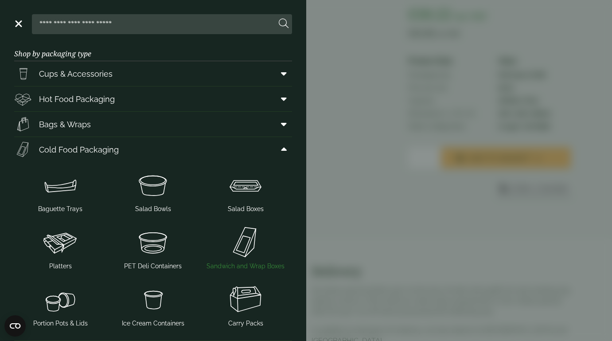
scroll to position [-1, 0]
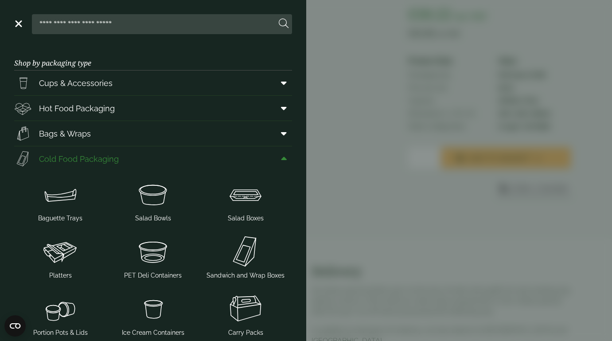
click at [256, 154] on link "Cold Food Packaging" at bounding box center [153, 158] width 278 height 25
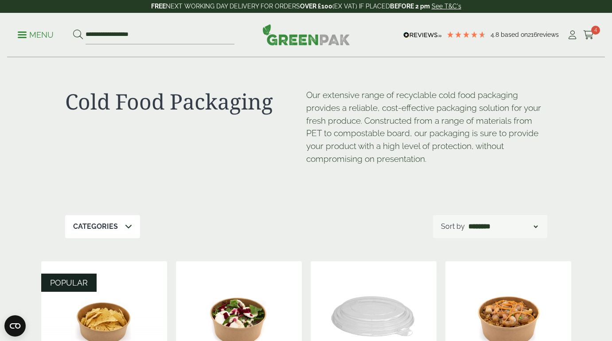
click at [39, 31] on p "Menu" at bounding box center [36, 35] width 36 height 11
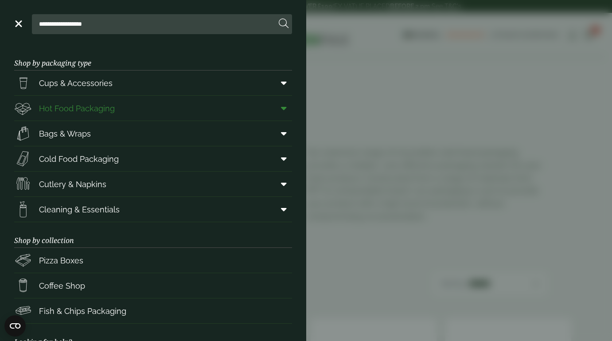
click at [283, 108] on icon at bounding box center [284, 108] width 6 height 9
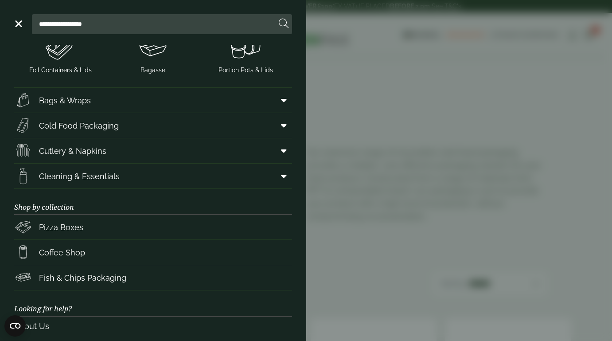
scroll to position [328, 0]
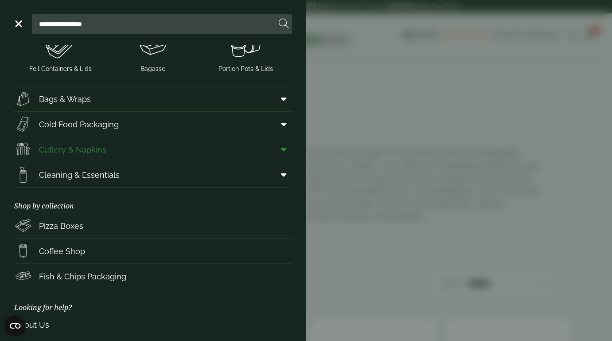
click at [285, 152] on icon at bounding box center [284, 149] width 6 height 9
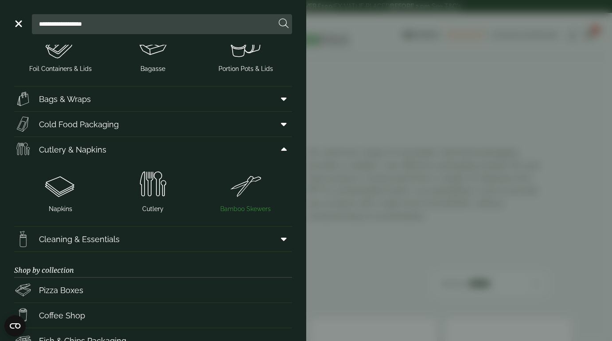
click at [249, 182] on img at bounding box center [246, 184] width 86 height 35
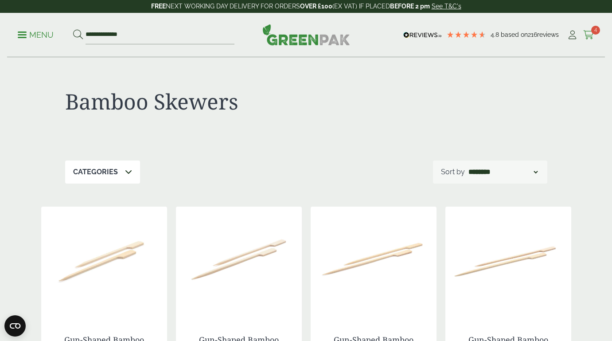
click at [589, 34] on icon at bounding box center [588, 35] width 11 height 9
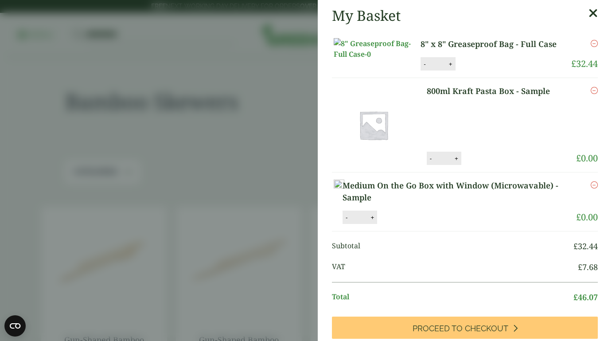
click at [532, 165] on li "800ml Kraft Pasta Box - Sample 800ml Kraft Pasta Box - Sample quantity - * + Up…" at bounding box center [465, 125] width 266 height 94
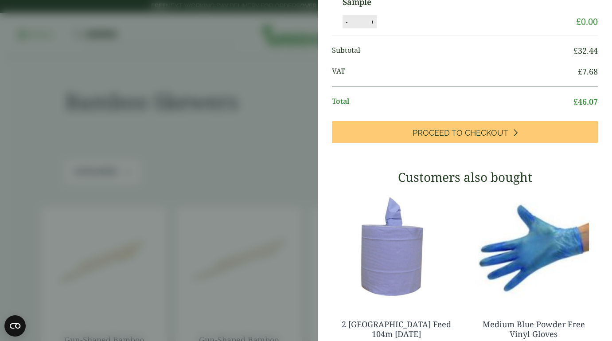
scroll to position [196, 0]
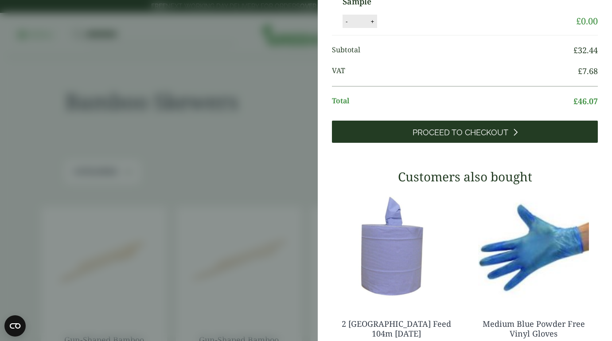
click at [514, 136] on icon at bounding box center [515, 132] width 5 height 8
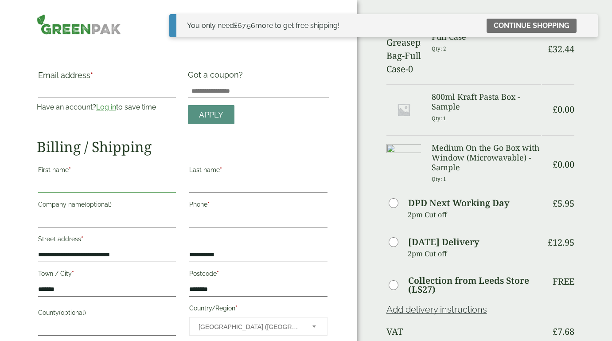
click at [163, 187] on input "First name *" at bounding box center [107, 186] width 138 height 14
type input "*****"
click at [249, 186] on input "Last name *" at bounding box center [258, 186] width 138 height 14
type input "*****"
type input "**********"
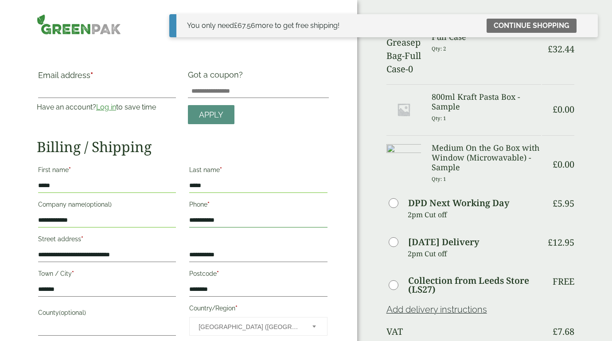
type input "**********"
click at [267, 145] on h2 "Billing / Shipping" at bounding box center [183, 146] width 292 height 17
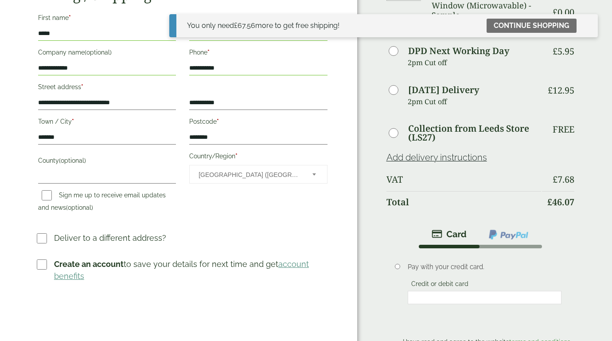
scroll to position [162, 0]
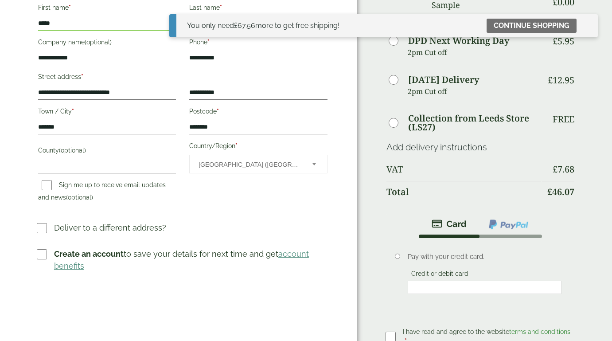
click at [387, 286] on li "Pay with your credit card. Credit or debit card Save payment information to my …" at bounding box center [481, 277] width 190 height 78
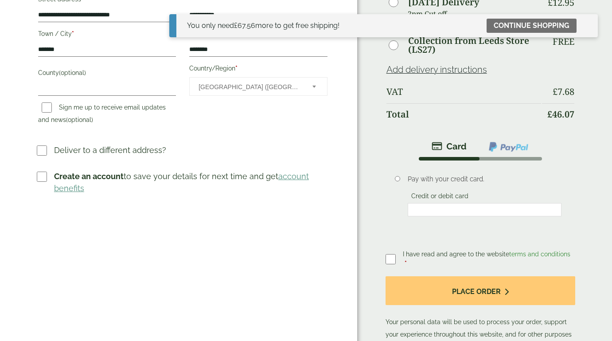
scroll to position [243, 0]
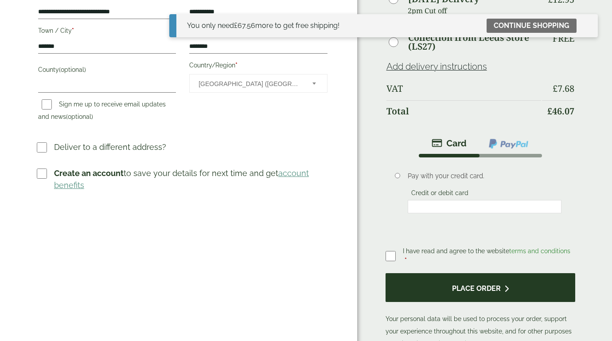
click at [443, 273] on button "Place order" at bounding box center [481, 287] width 190 height 29
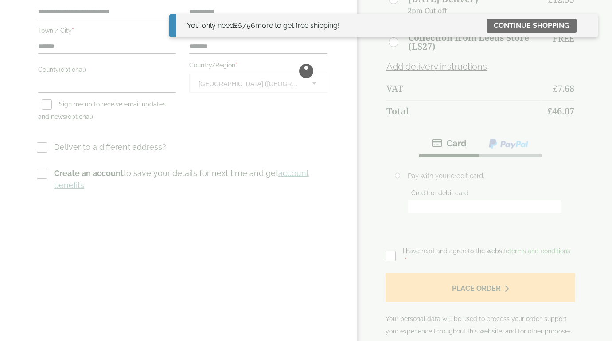
scroll to position [0, 0]
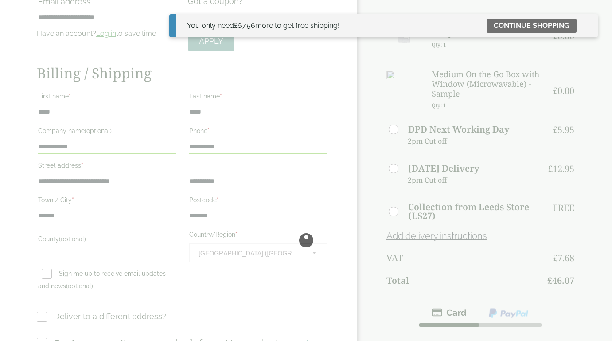
scroll to position [114, 0]
click at [585, 25] on icon at bounding box center [587, 25] width 7 height 7
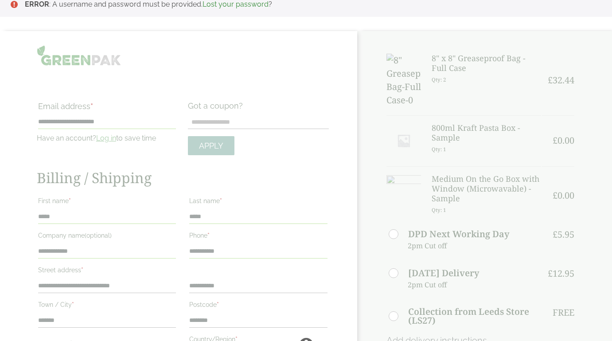
scroll to position [6, 0]
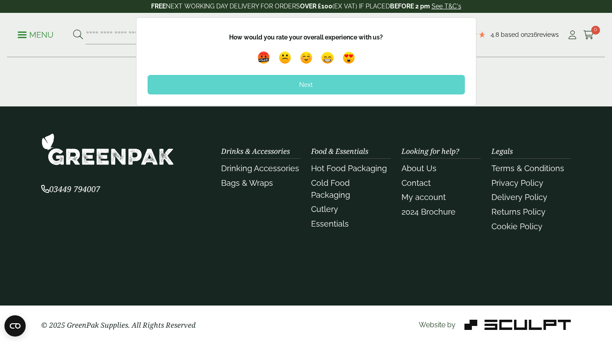
scroll to position [442, 0]
